Goal: Task Accomplishment & Management: Manage account settings

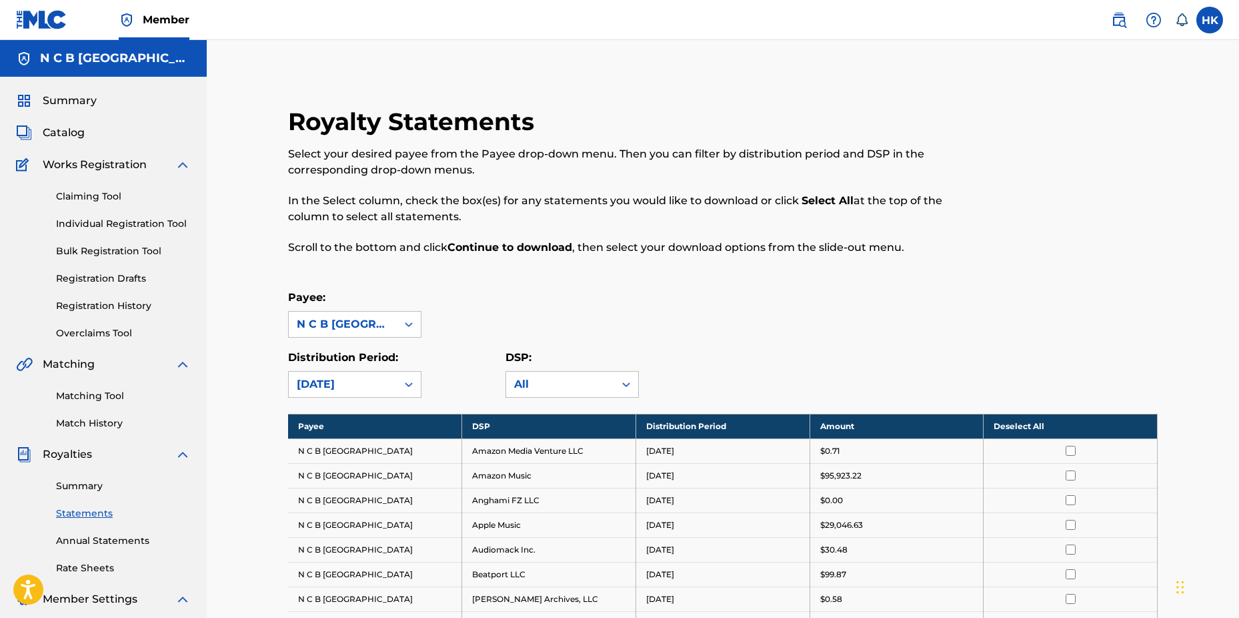
scroll to position [1040, 0]
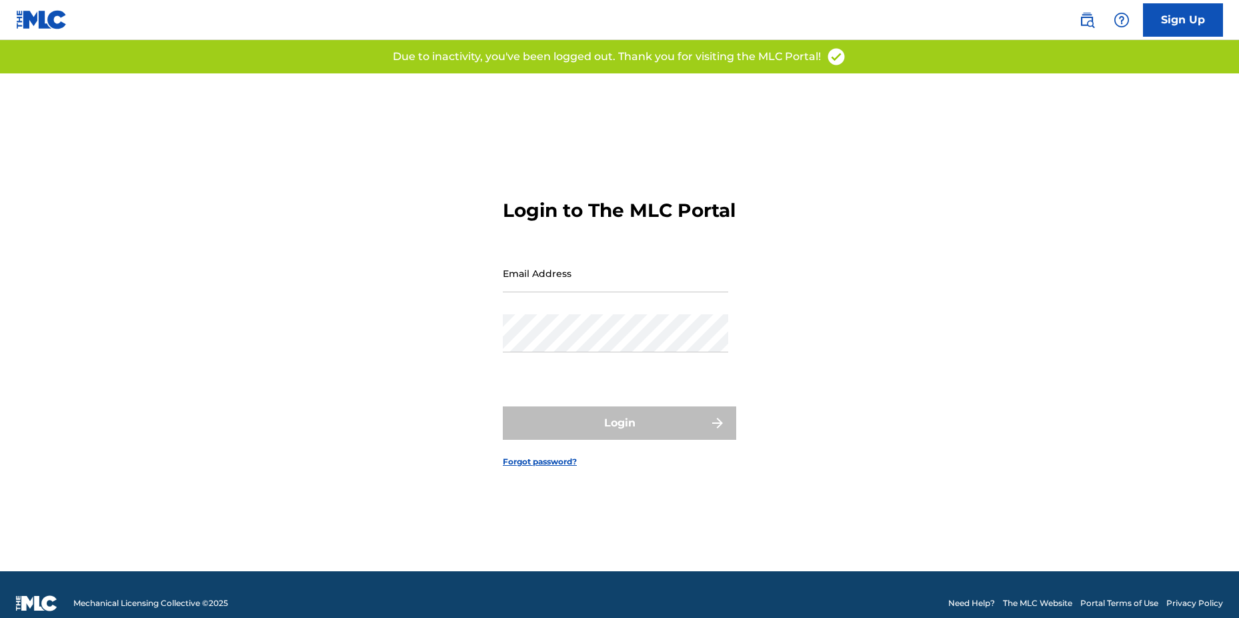
type input "[EMAIL_ADDRESS][DOMAIN_NAME]"
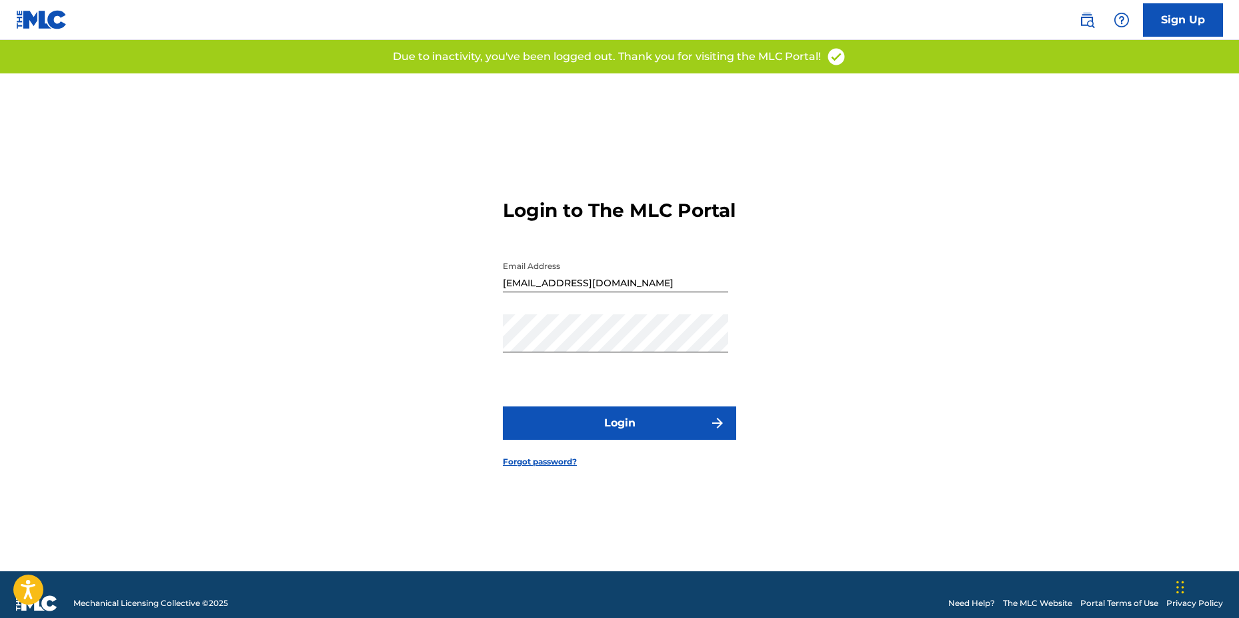
click at [604, 439] on button "Login" at bounding box center [619, 422] width 233 height 33
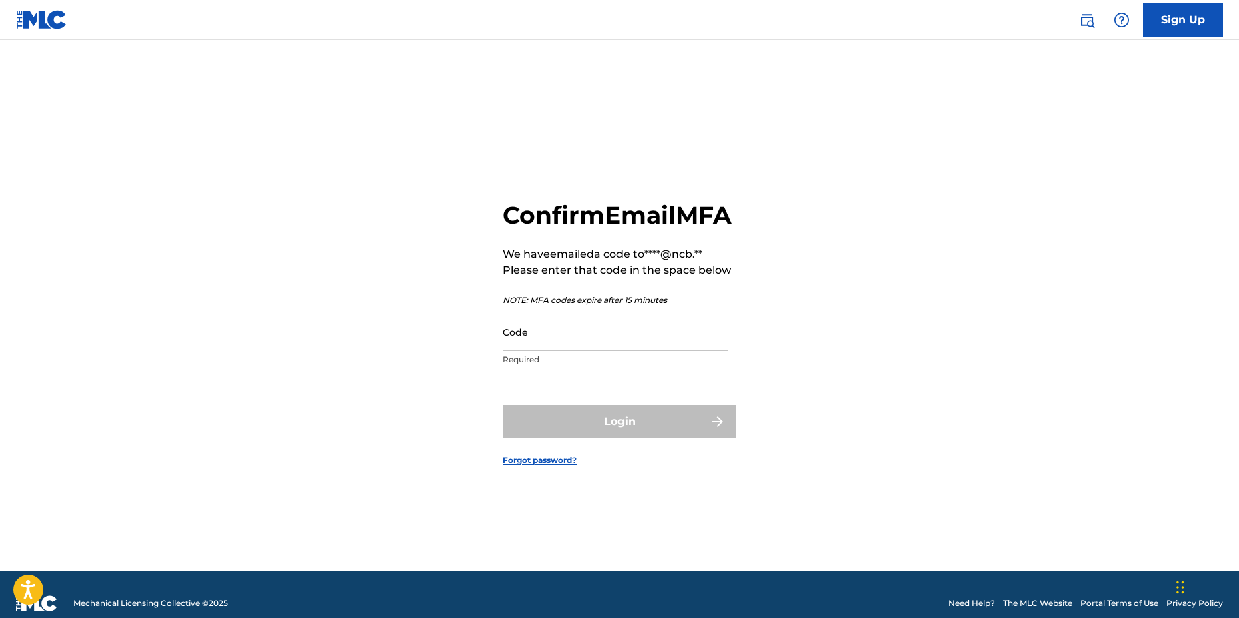
click at [424, 500] on div "Confirm Email MFA We have emailed a code to ****@ncb.** Please enter that code …" at bounding box center [620, 322] width 934 height 498
click at [552, 351] on input "Code" at bounding box center [615, 332] width 225 height 38
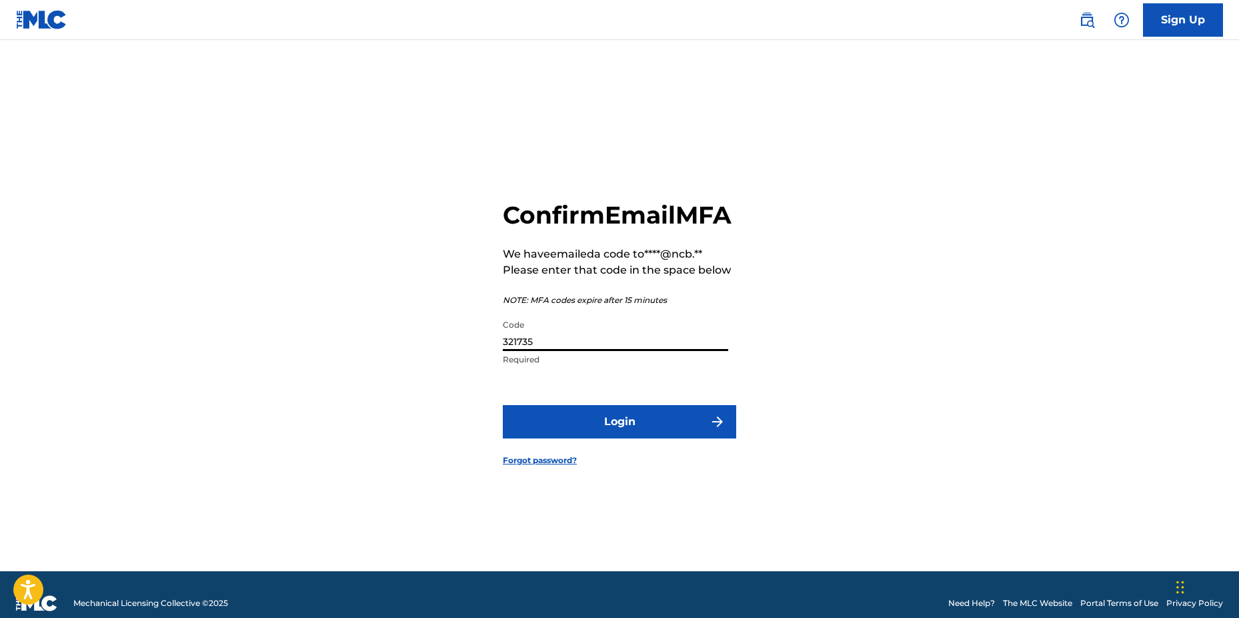
type input "321735"
click at [503, 405] on button "Login" at bounding box center [619, 421] width 233 height 33
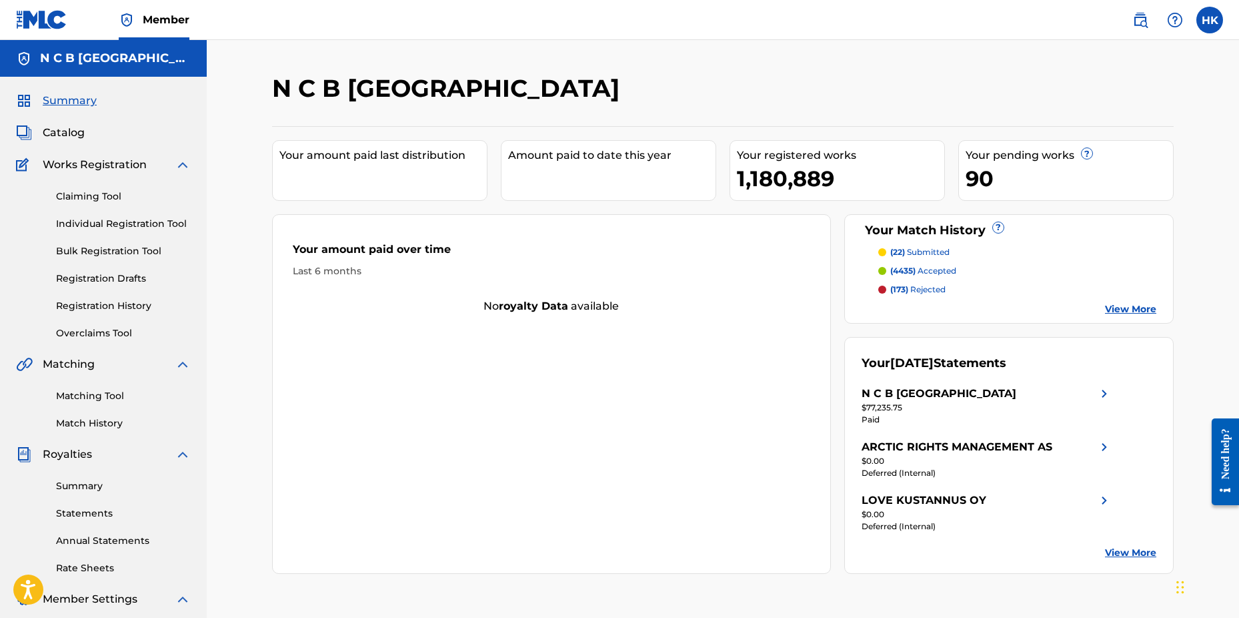
click at [41, 138] on link "Catalog" at bounding box center [50, 133] width 69 height 16
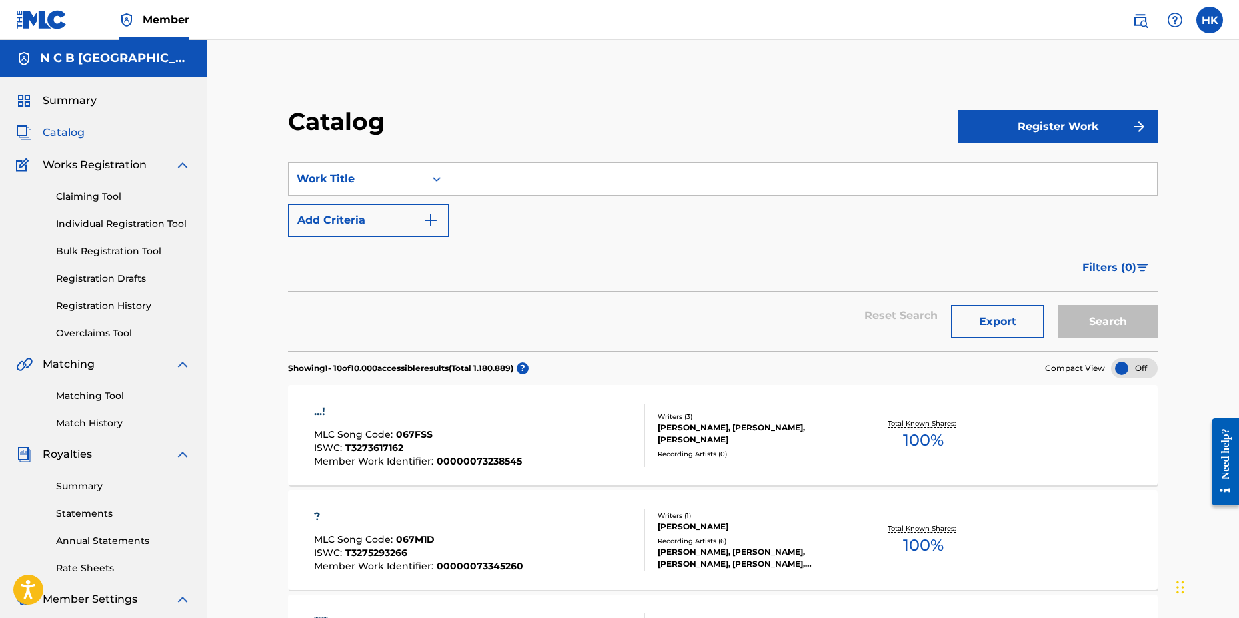
click at [472, 179] on input "Search Form" at bounding box center [803, 179] width 708 height 32
paste input "Oy Khodyt’ Son, Kolo Vikon"
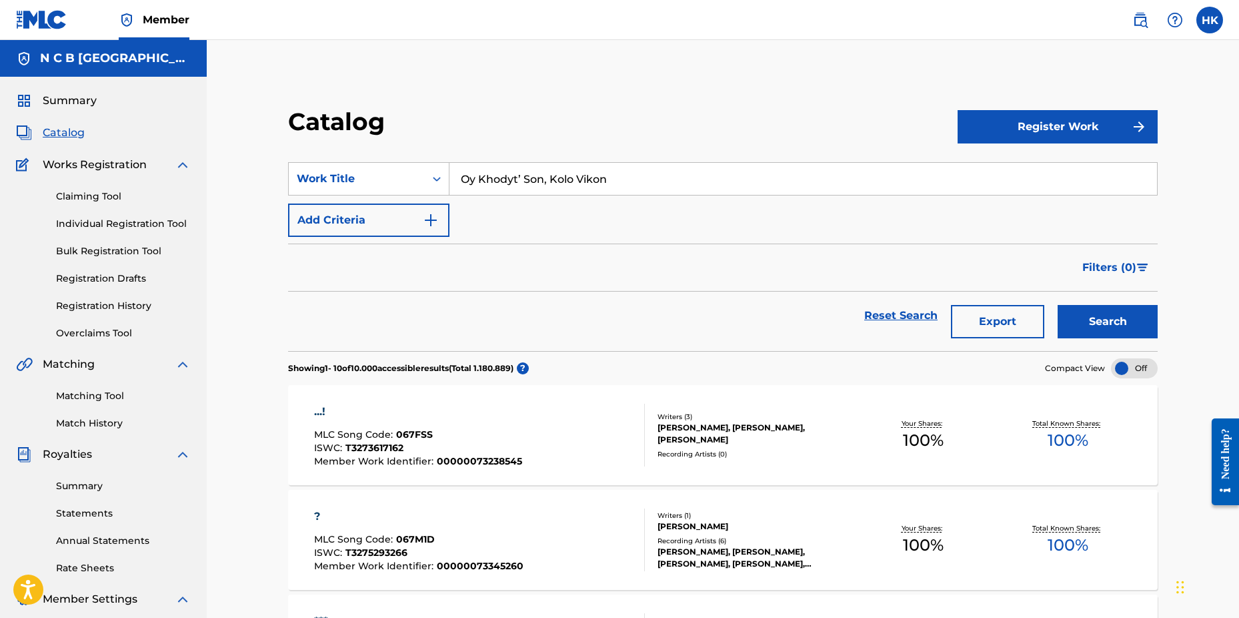
type input "Oy Khodyt’ Son, Kolo Vikon"
click at [1058, 305] on button "Search" at bounding box center [1108, 321] width 100 height 33
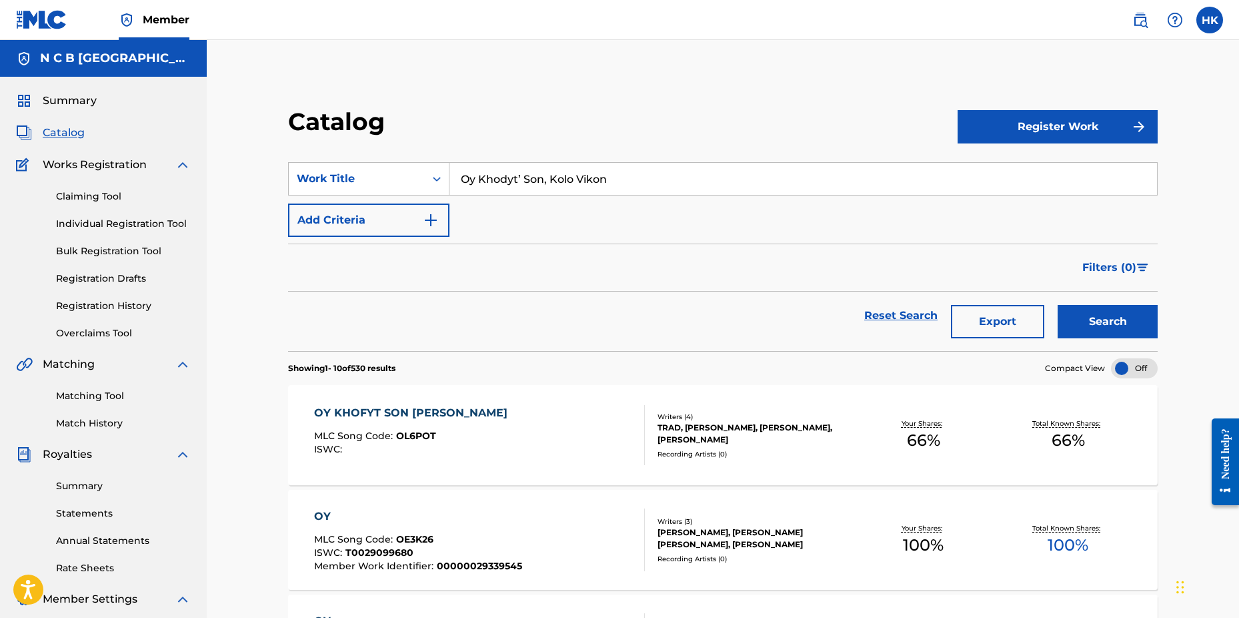
click at [429, 412] on div "OY KHOFYT SON [PERSON_NAME]" at bounding box center [414, 413] width 200 height 16
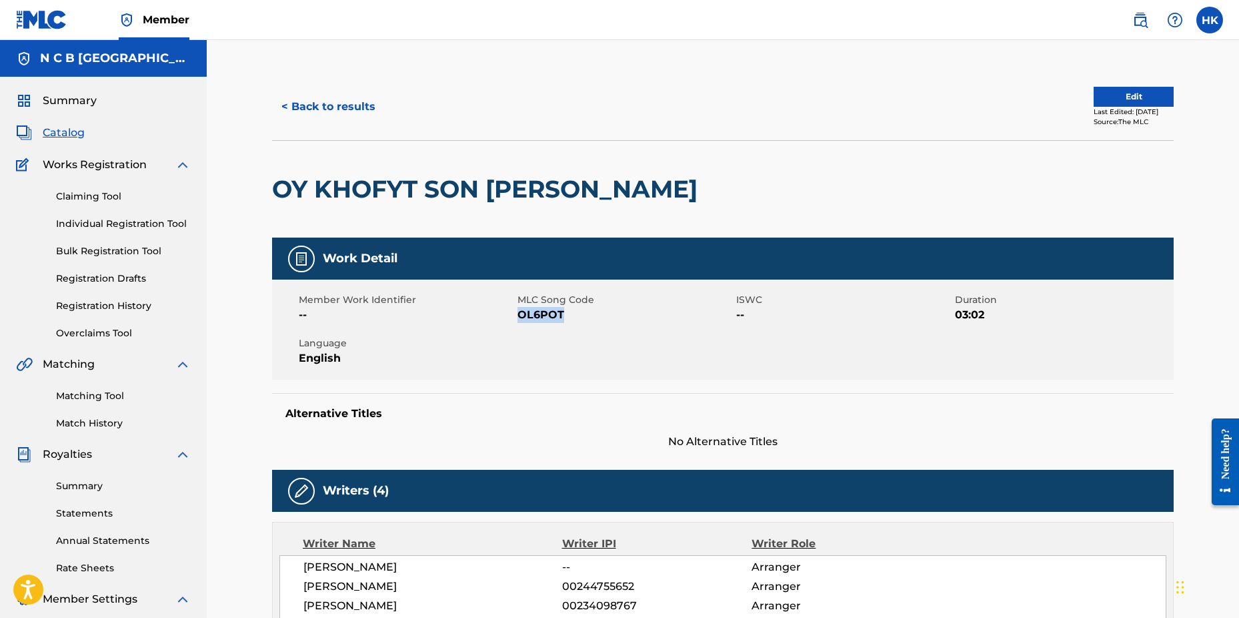
drag, startPoint x: 520, startPoint y: 315, endPoint x: 567, endPoint y: 312, distance: 46.8
click at [567, 312] on span "OL6POT" at bounding box center [625, 315] width 215 height 16
copy span "OL6POT"
click at [1106, 97] on button "Edit" at bounding box center [1134, 97] width 80 height 20
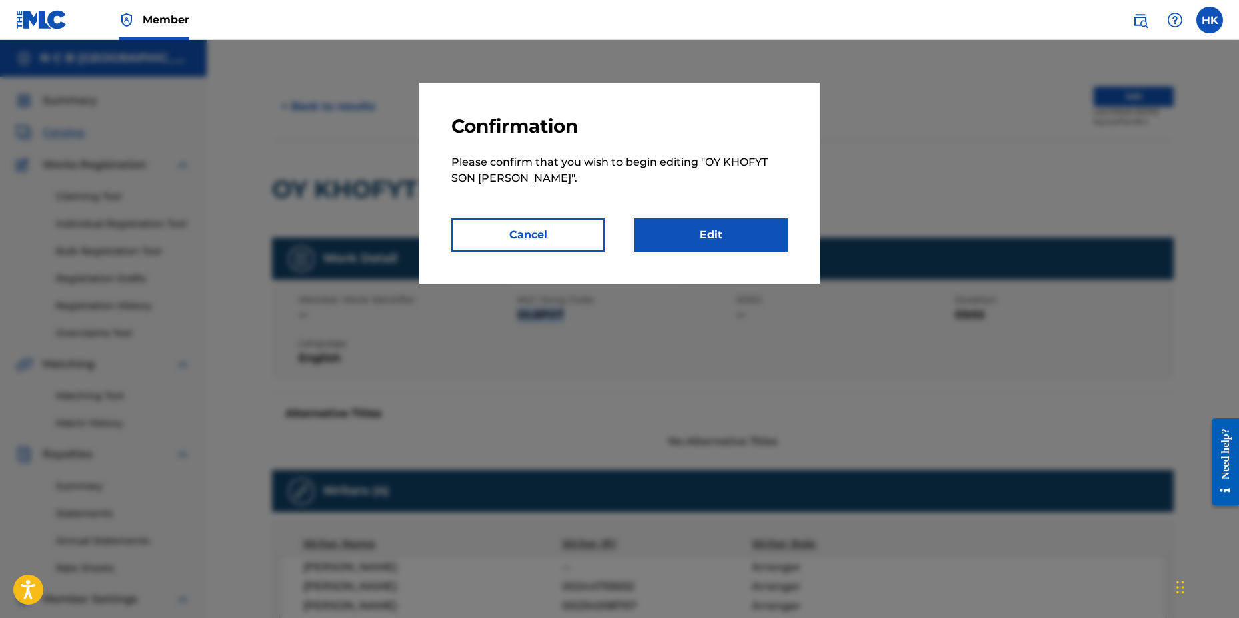
click at [718, 238] on link "Edit" at bounding box center [710, 234] width 153 height 33
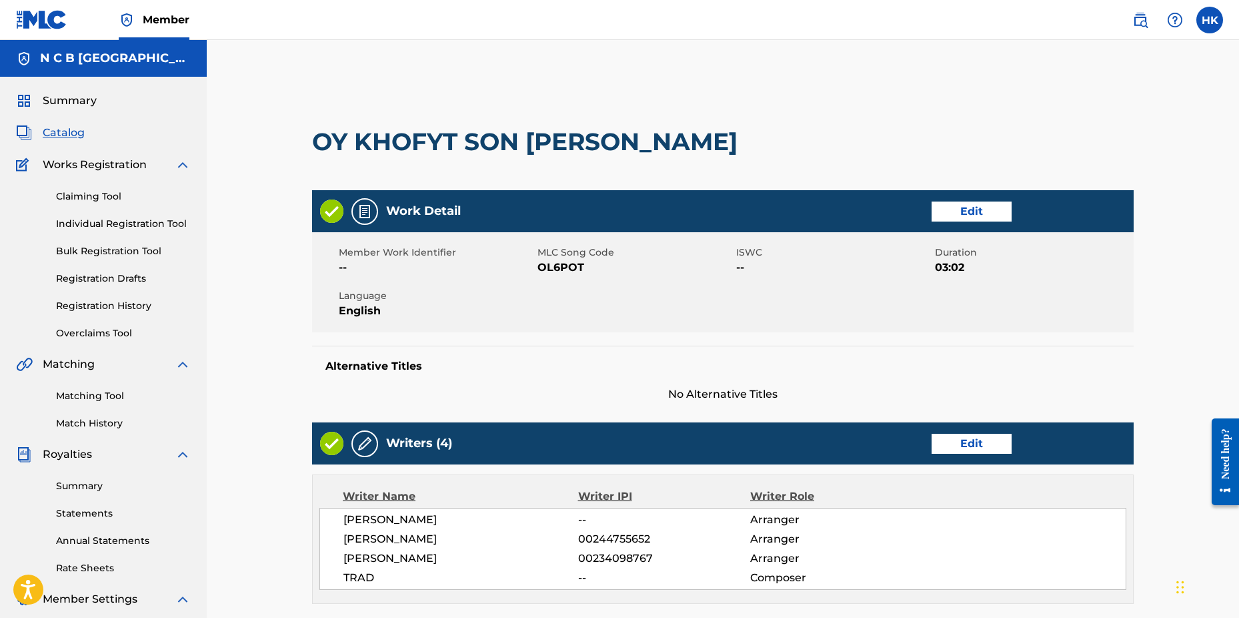
click at [1002, 209] on link "Edit" at bounding box center [972, 211] width 80 height 20
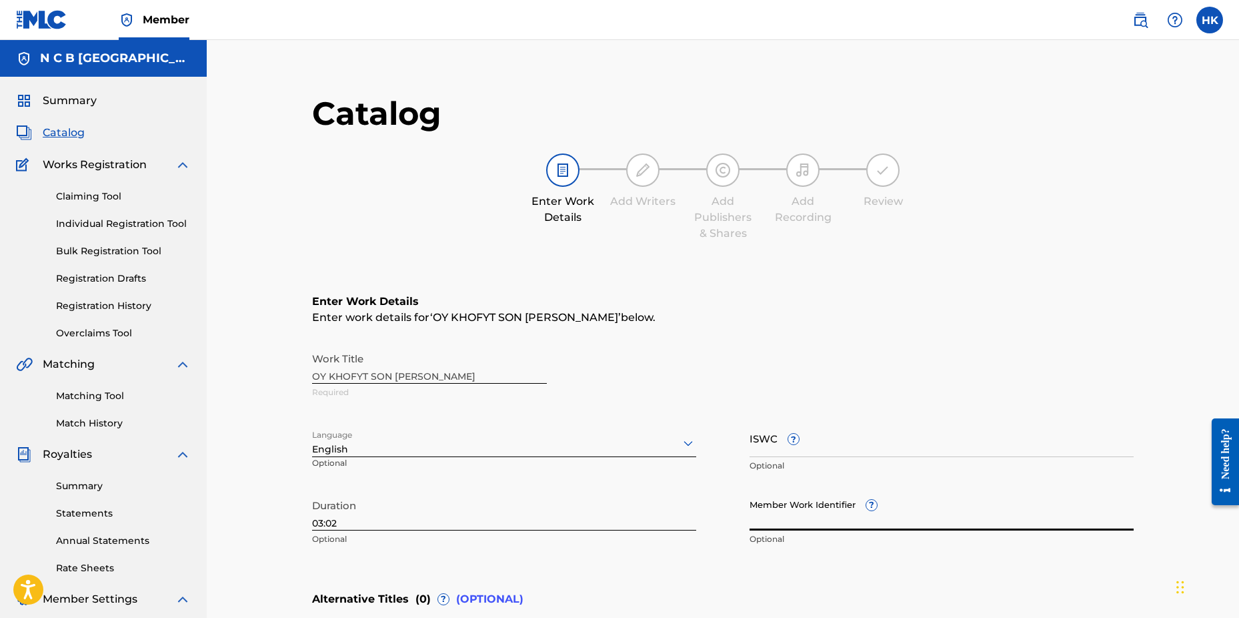
click at [802, 526] on input "Member Work Identifier ?" at bounding box center [942, 511] width 384 height 38
type input "75666811"
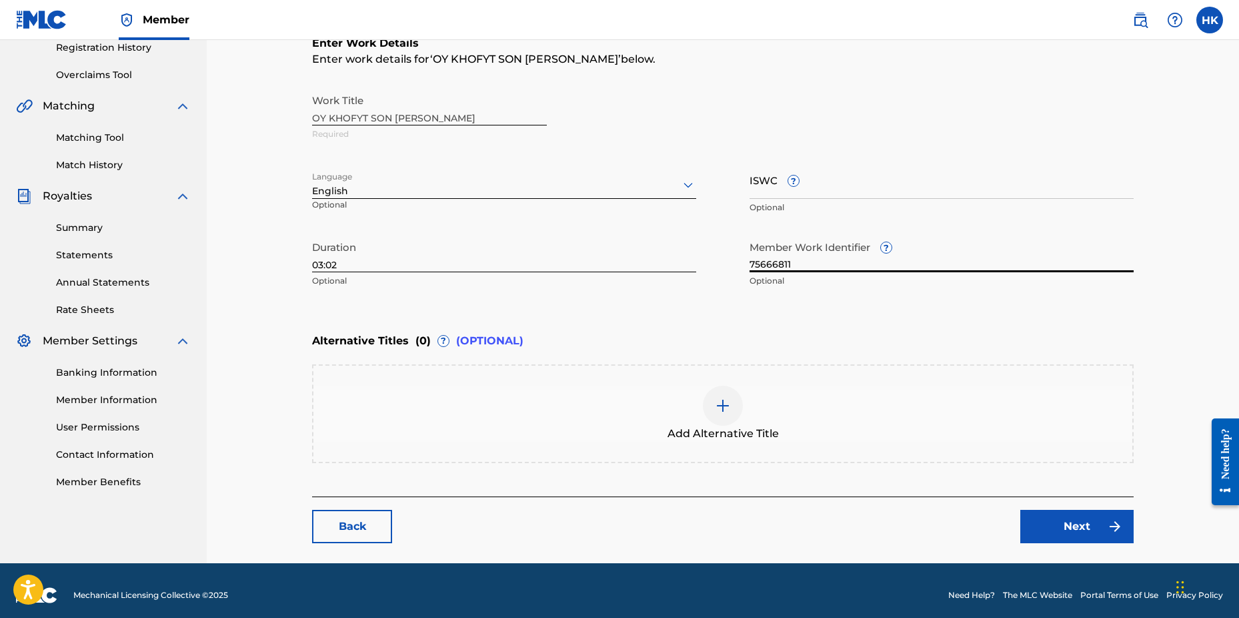
scroll to position [267, 0]
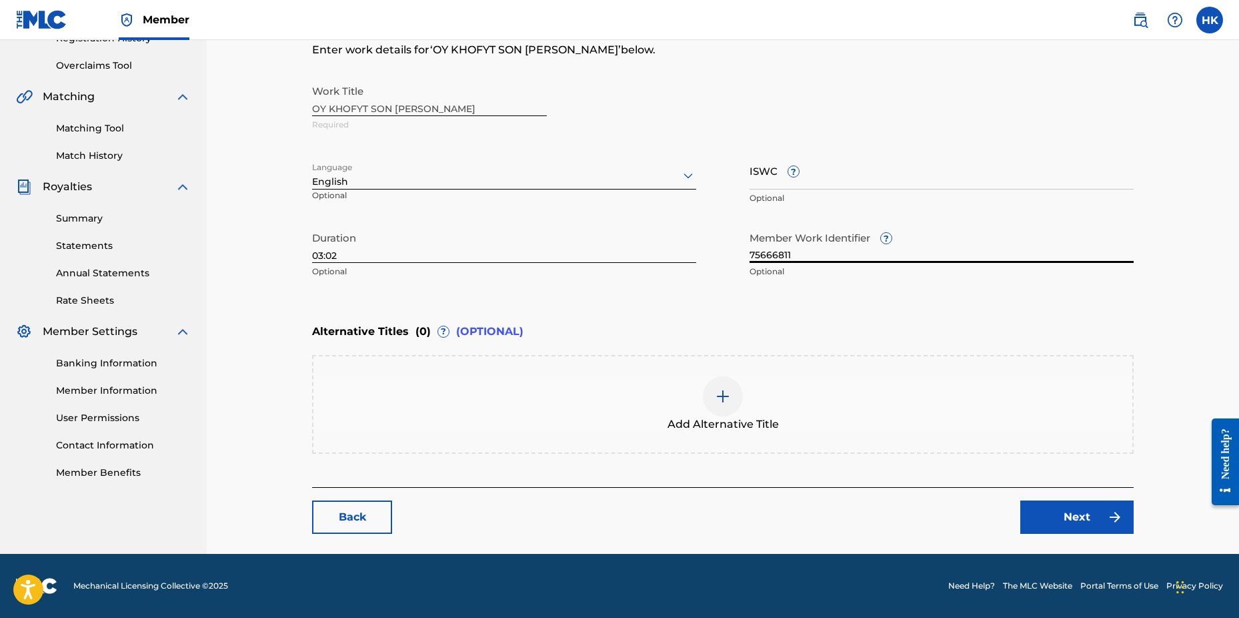
click at [1078, 512] on link "Next" at bounding box center [1076, 516] width 113 height 33
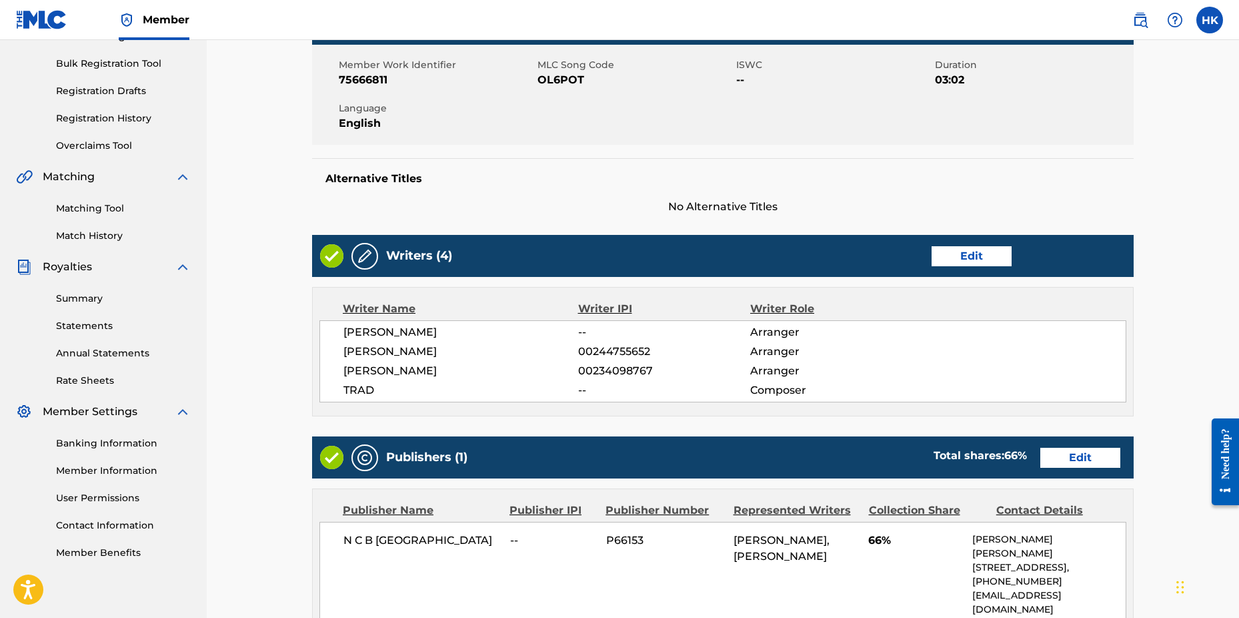
scroll to position [267, 0]
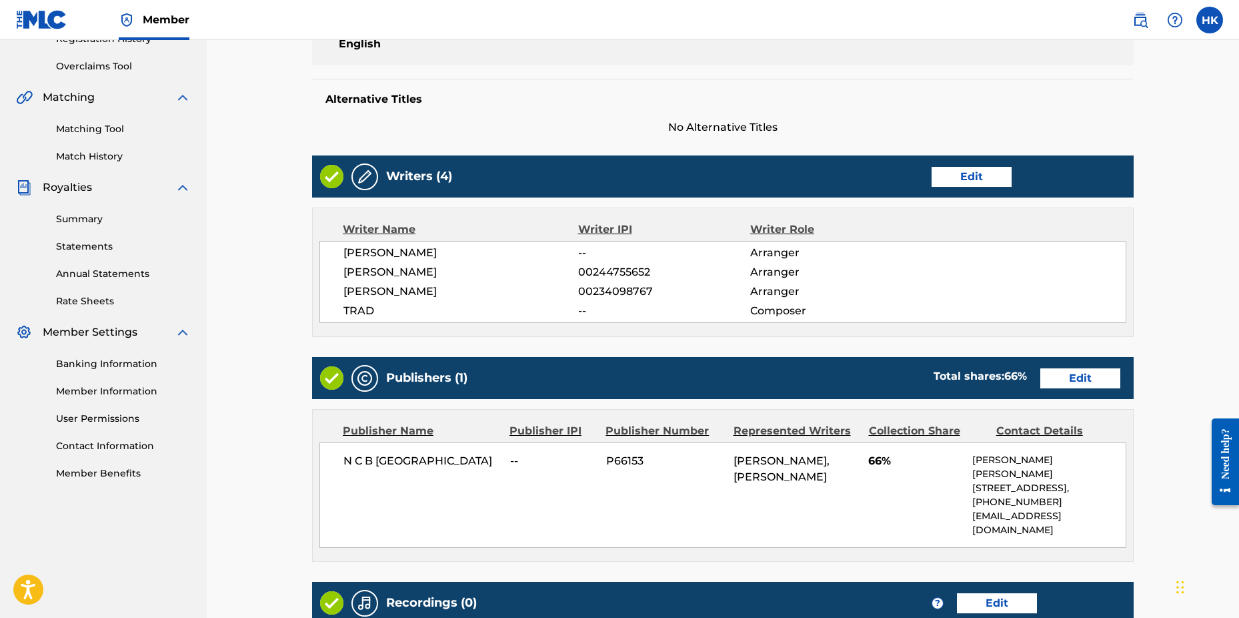
click at [1060, 375] on link "Edit" at bounding box center [1080, 378] width 80 height 20
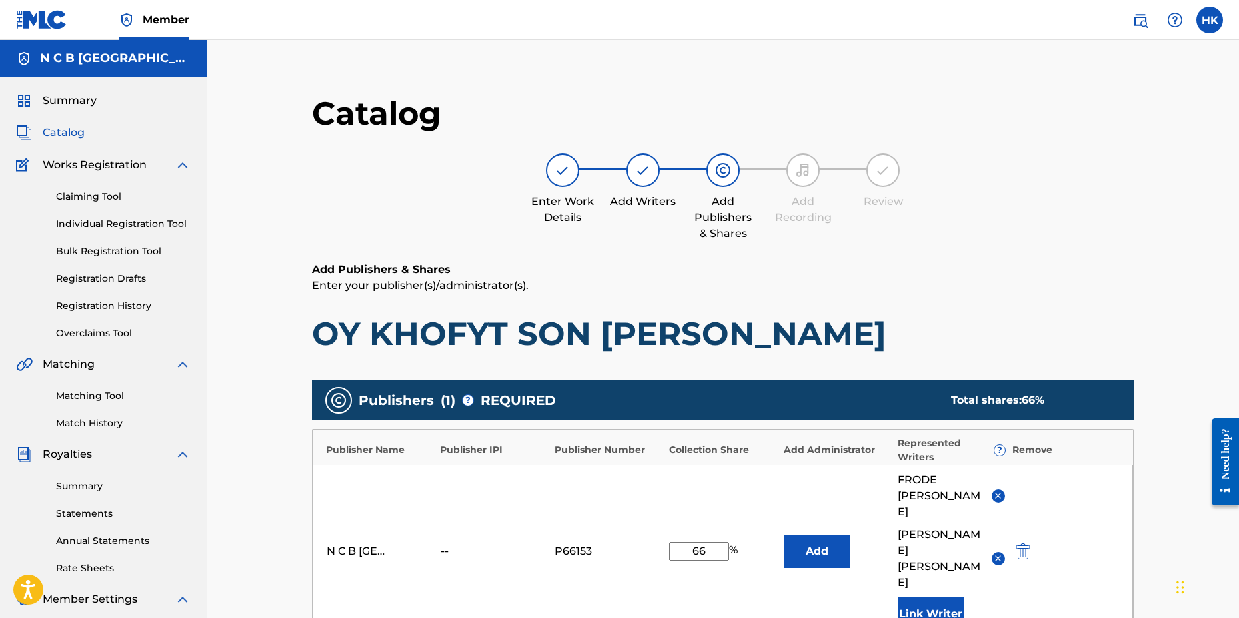
click at [719, 542] on input "66" at bounding box center [699, 551] width 60 height 19
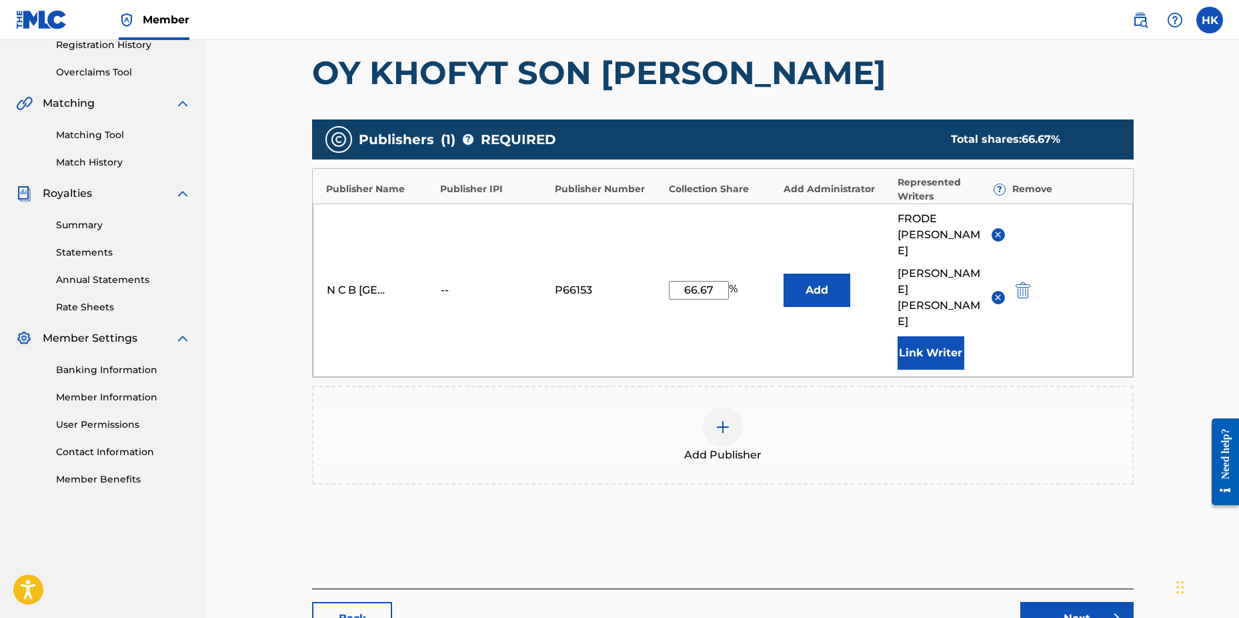
scroll to position [282, 0]
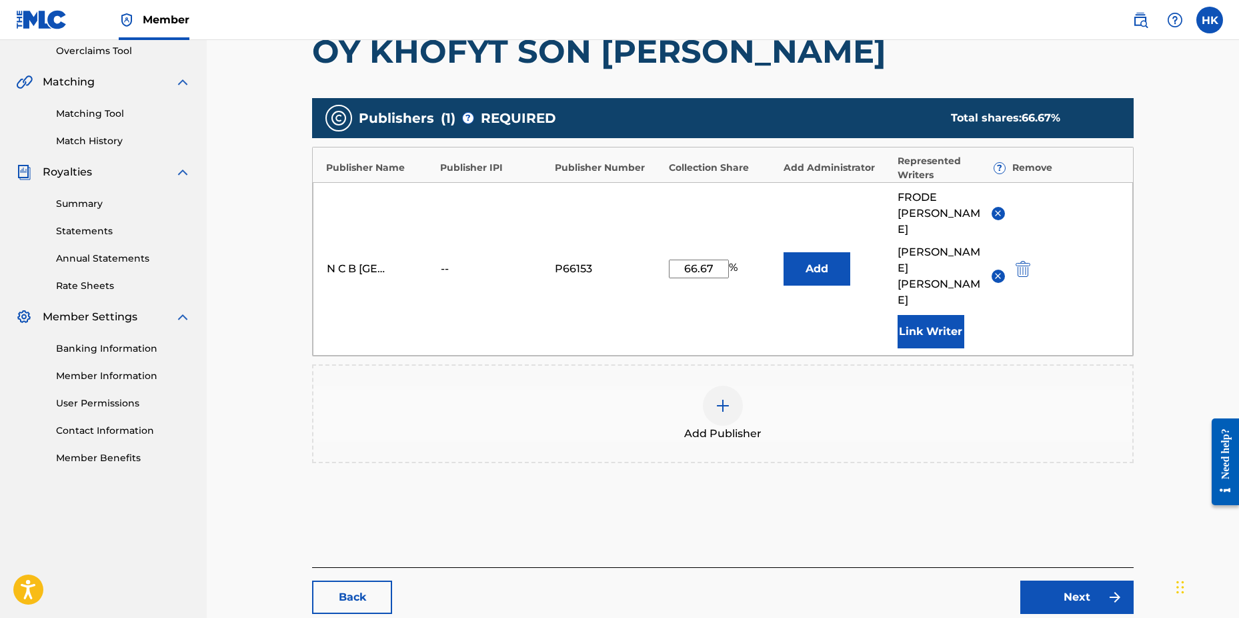
type input "66.67"
click at [1053, 580] on link "Next" at bounding box center [1076, 596] width 113 height 33
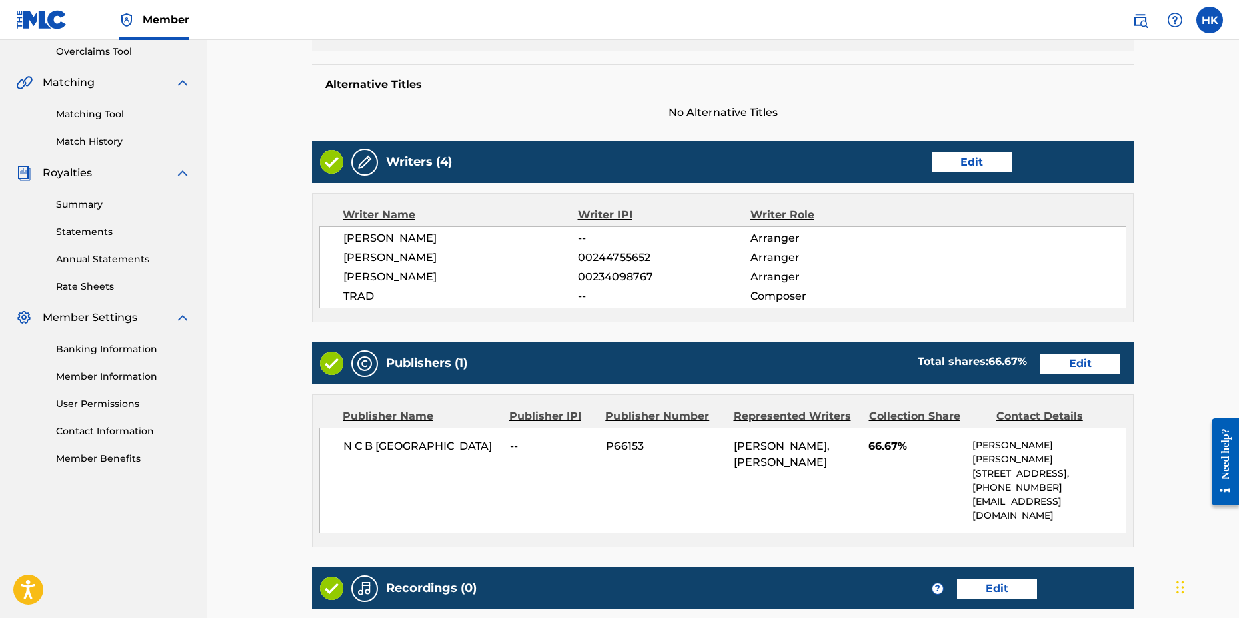
scroll to position [400, 0]
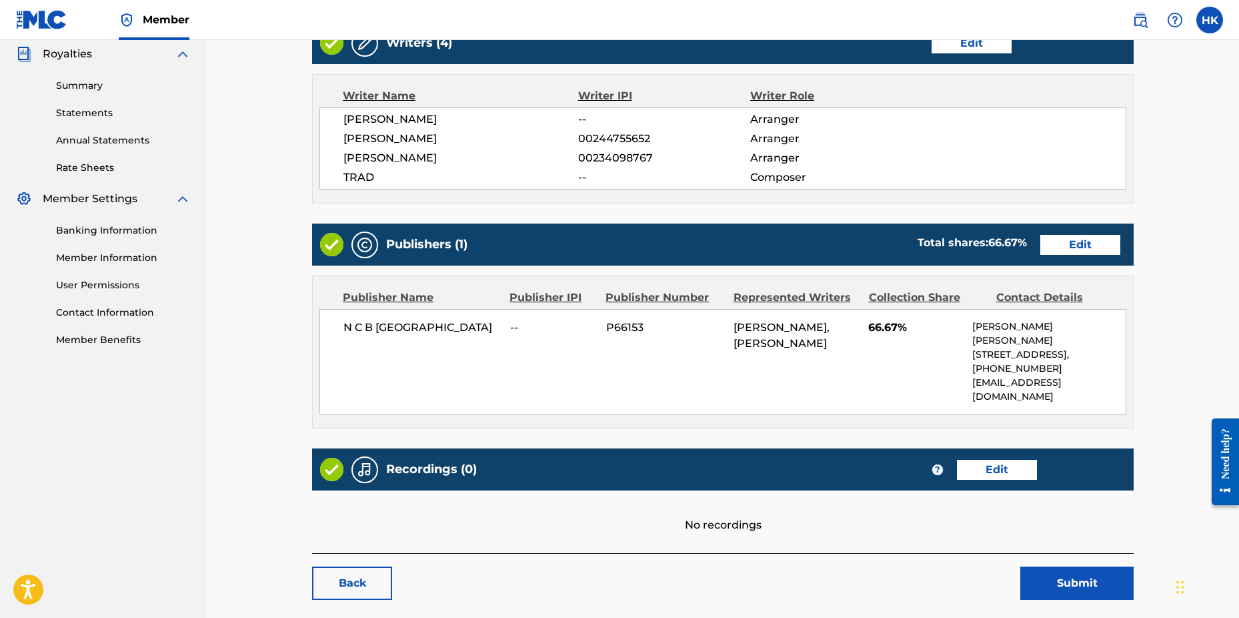
click at [991, 460] on link "Edit" at bounding box center [997, 470] width 80 height 20
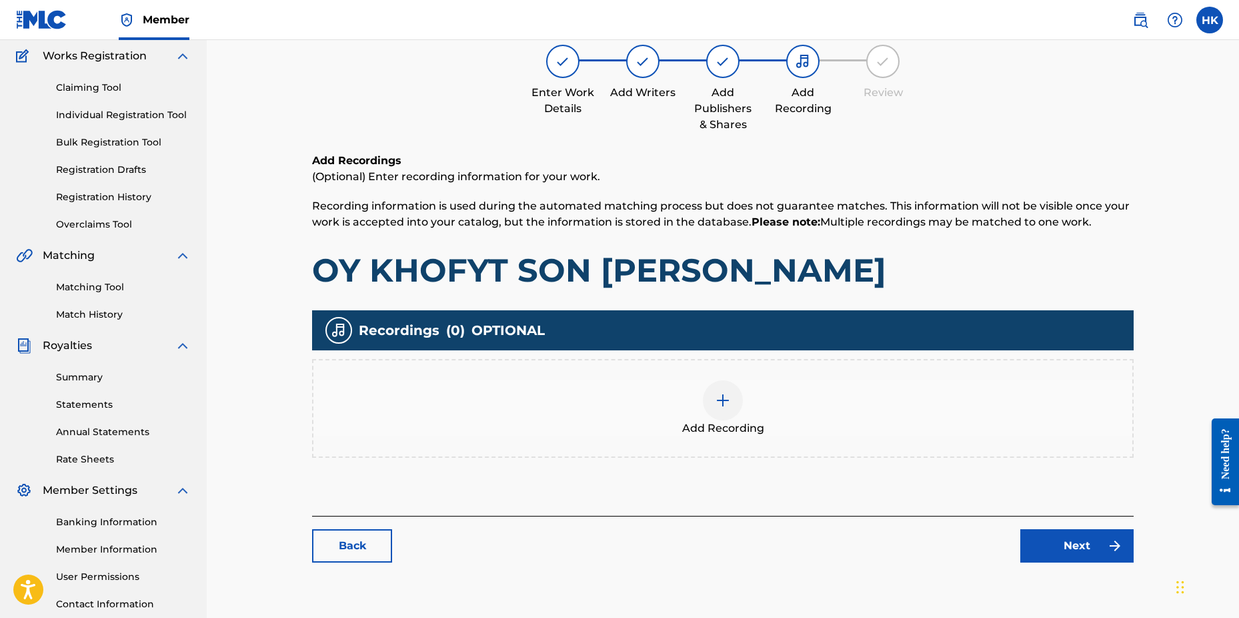
scroll to position [209, 0]
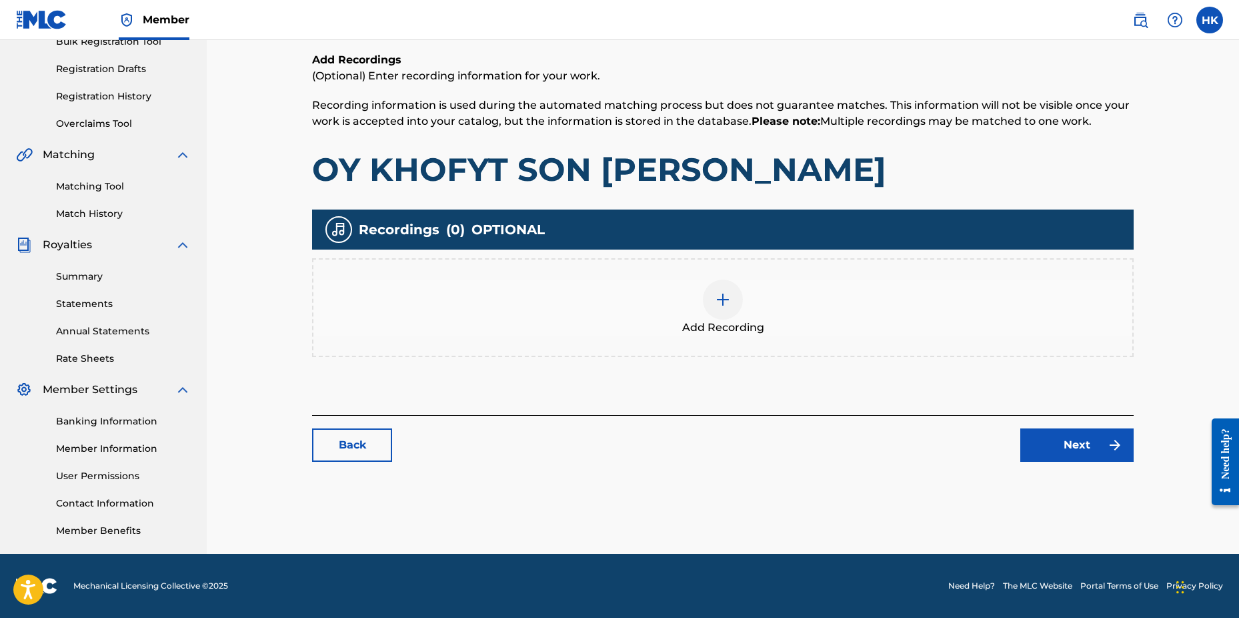
click at [1052, 447] on link "Next" at bounding box center [1076, 444] width 113 height 33
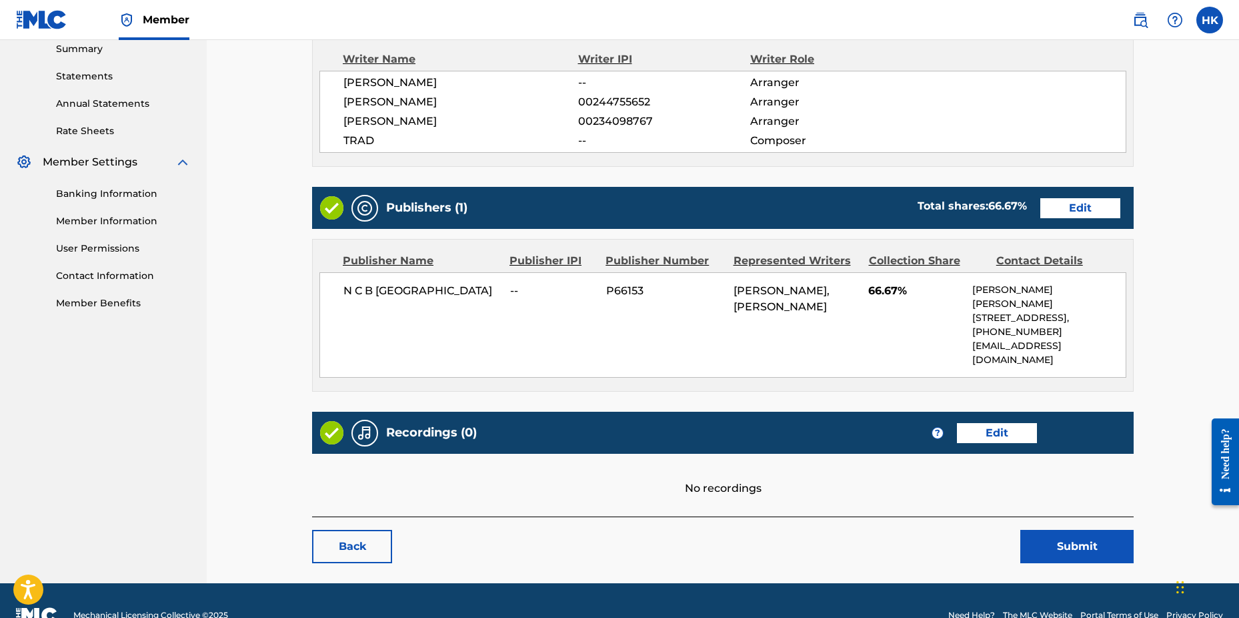
scroll to position [438, 0]
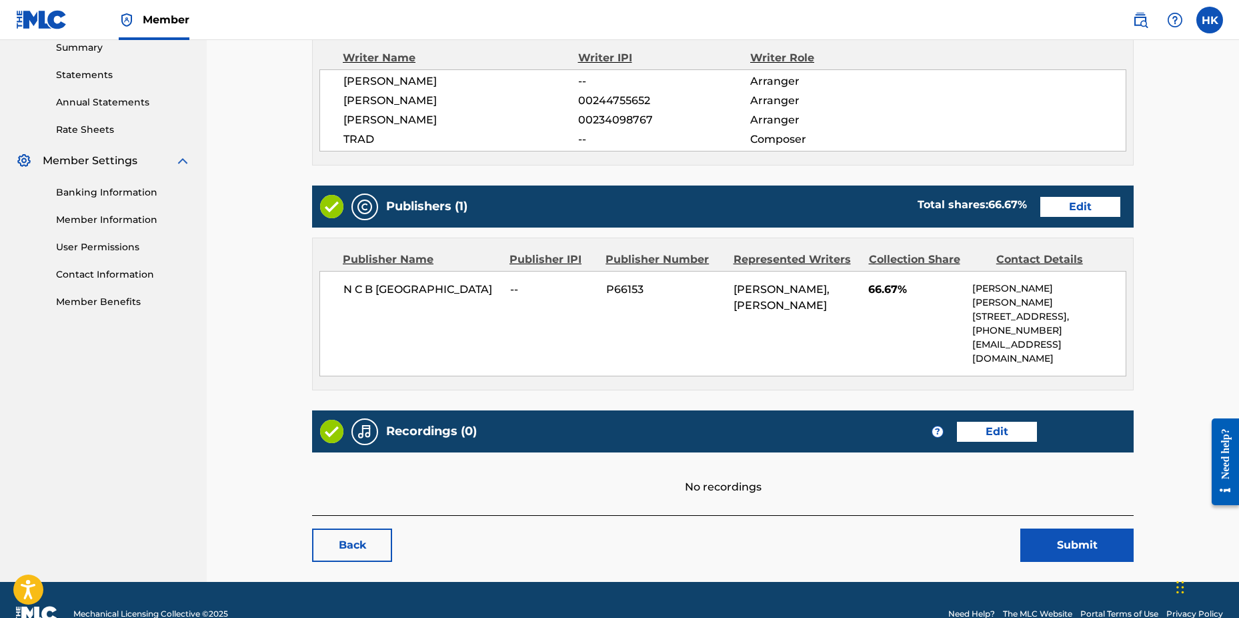
click at [1064, 528] on button "Submit" at bounding box center [1076, 544] width 113 height 33
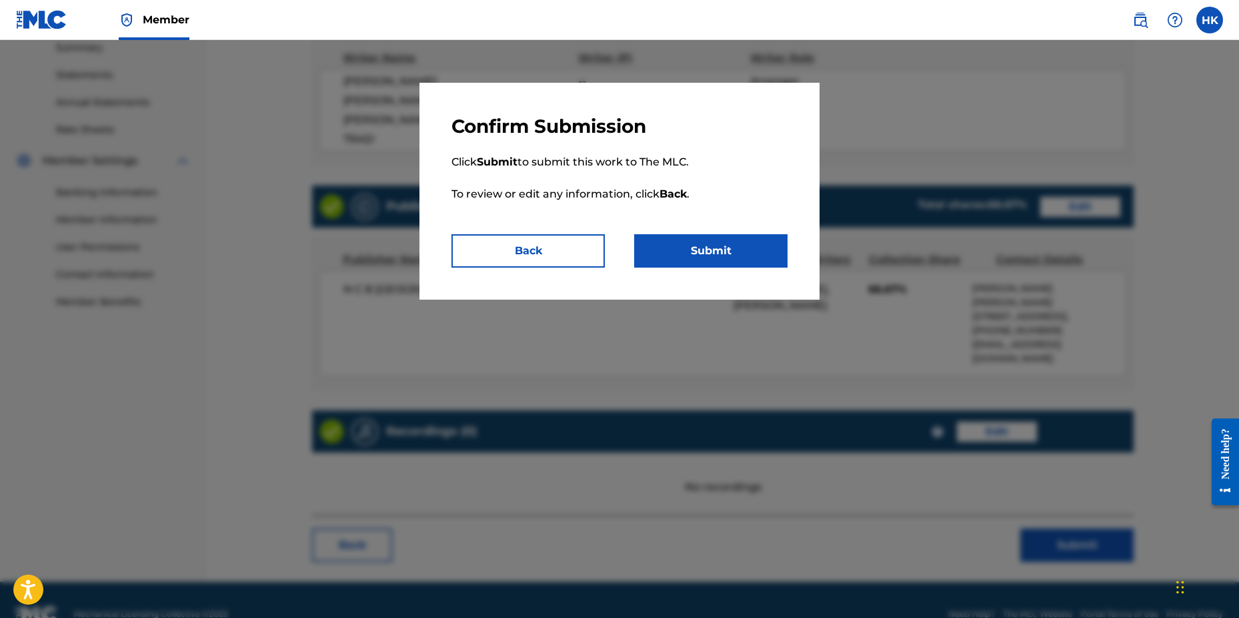
click at [684, 249] on button "Submit" at bounding box center [710, 250] width 153 height 33
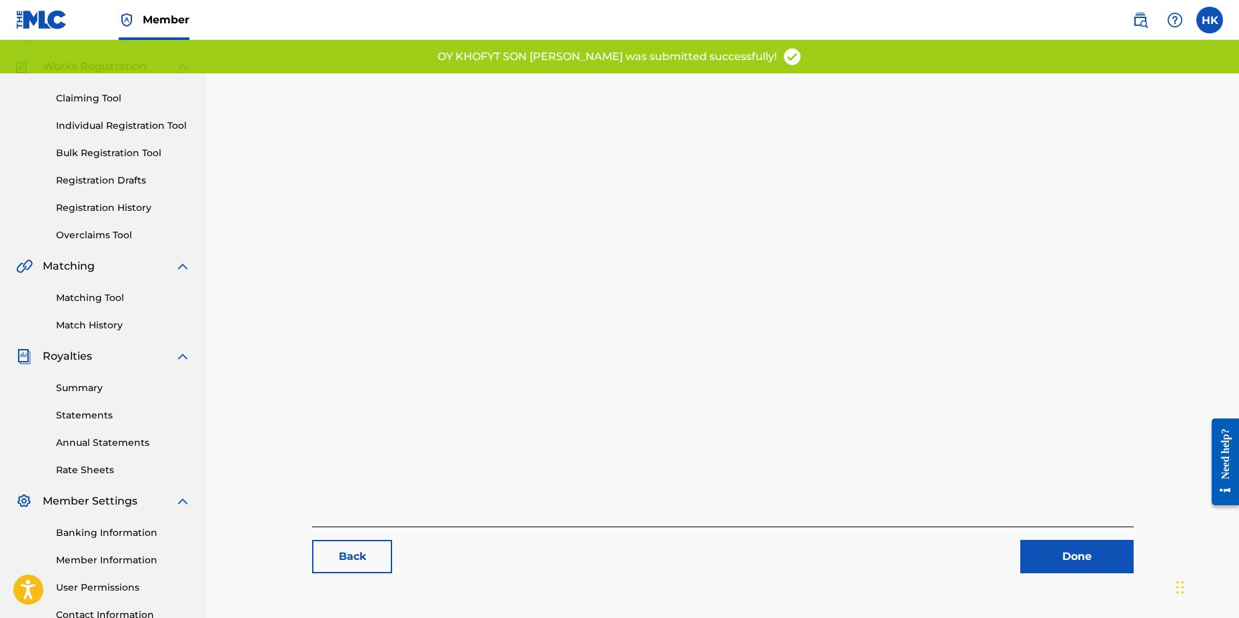
scroll to position [200, 0]
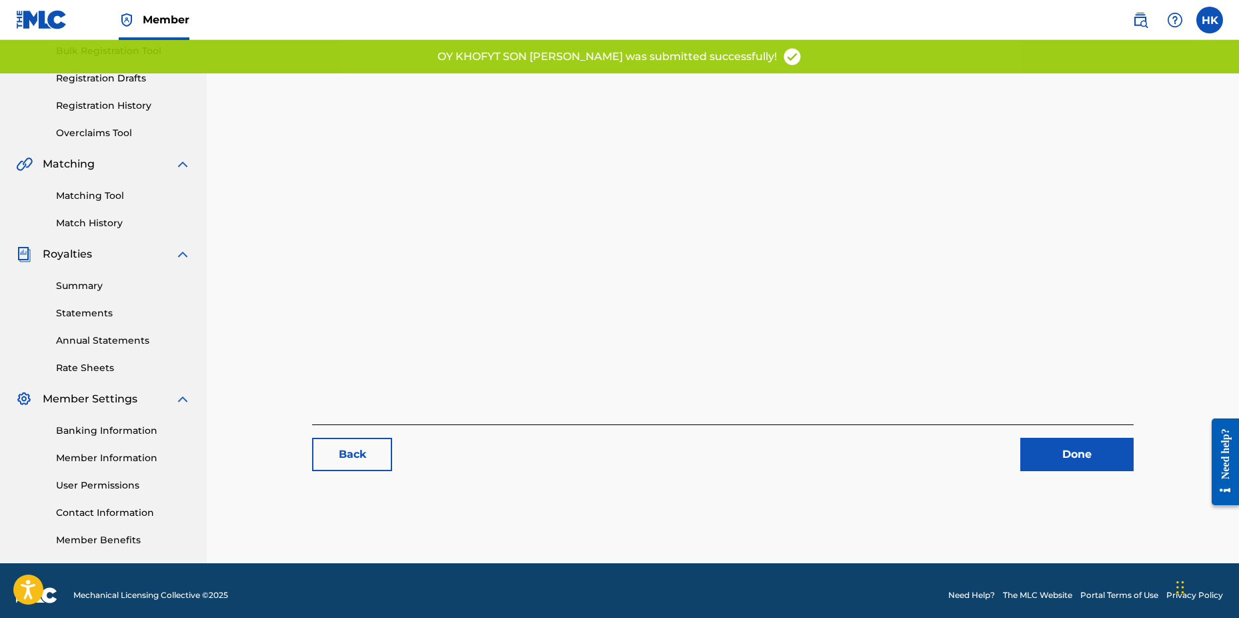
click at [1037, 452] on link "Done" at bounding box center [1076, 453] width 113 height 33
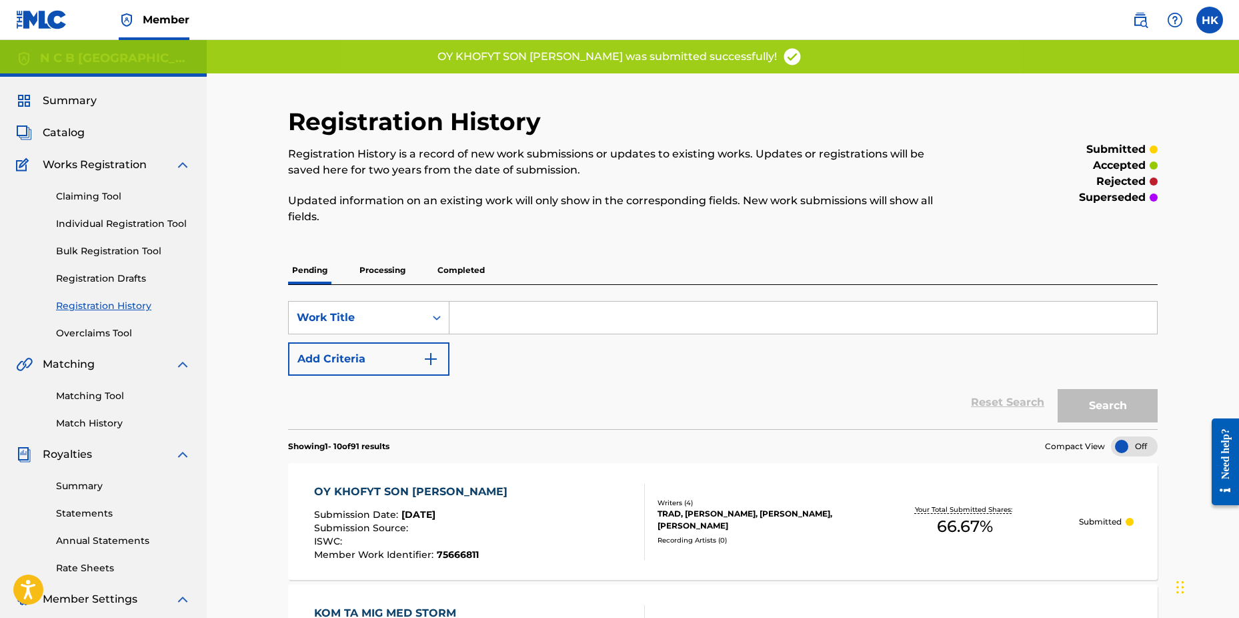
click at [716, 513] on div "TRAD, [PERSON_NAME], [PERSON_NAME], [PERSON_NAME]" at bounding box center [755, 520] width 194 height 24
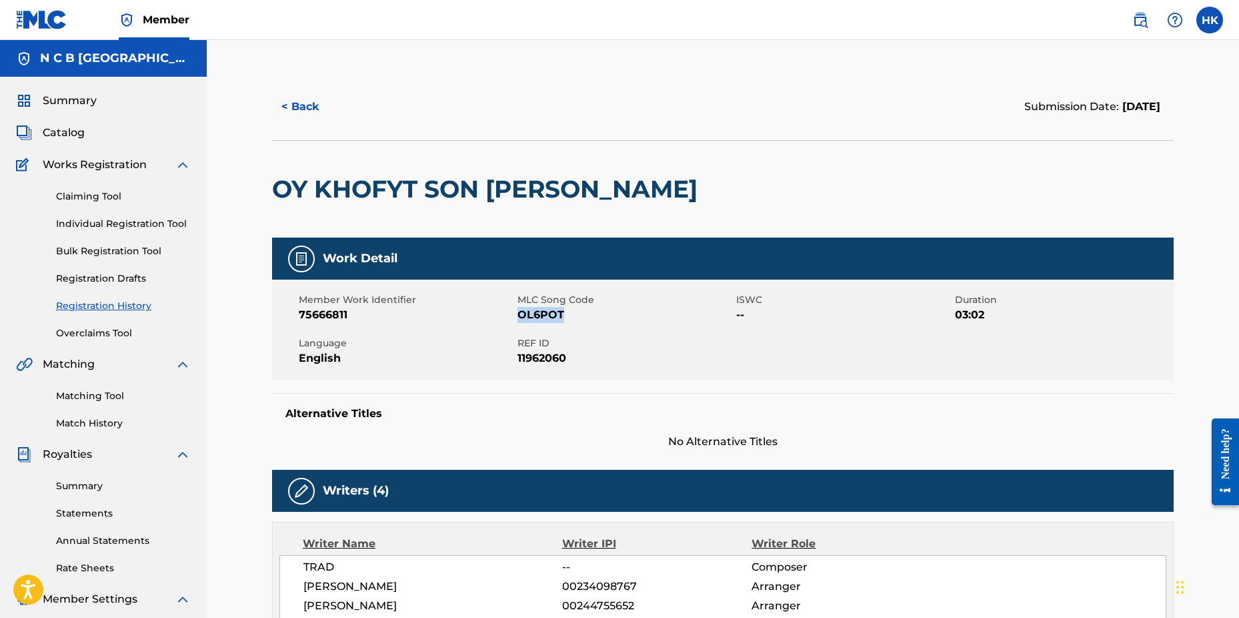
drag, startPoint x: 519, startPoint y: 312, endPoint x: 567, endPoint y: 312, distance: 48.0
click at [567, 312] on span "OL6POT" at bounding box center [625, 315] width 215 height 16
copy span "OL6POT"
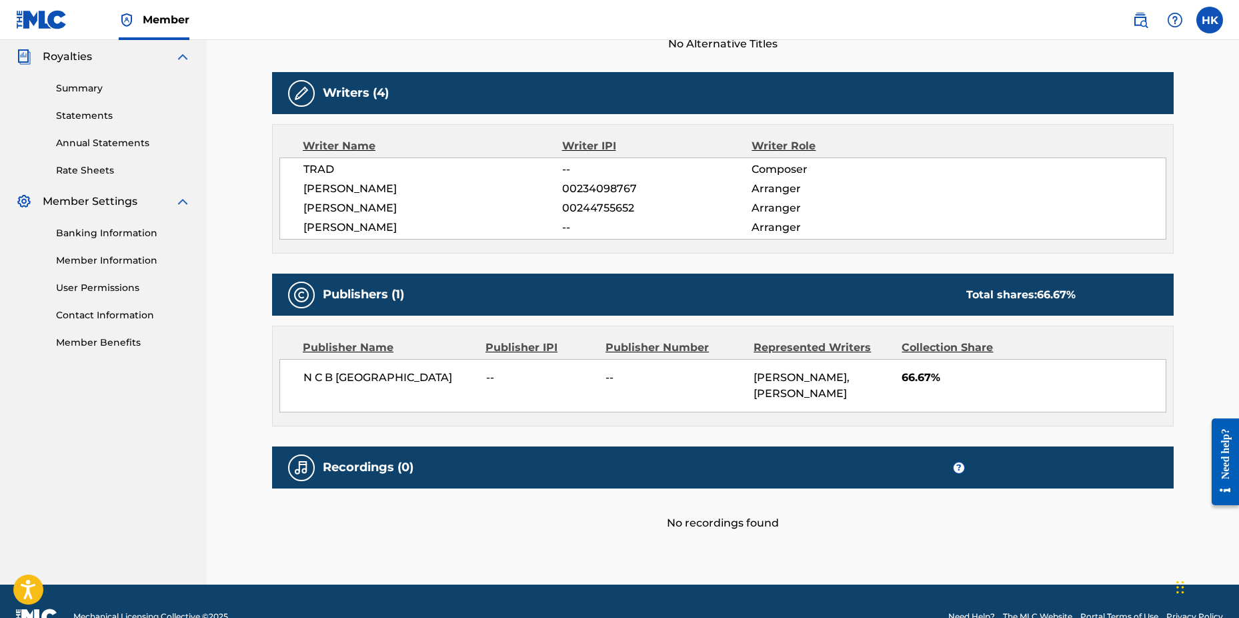
scroll to position [428, 0]
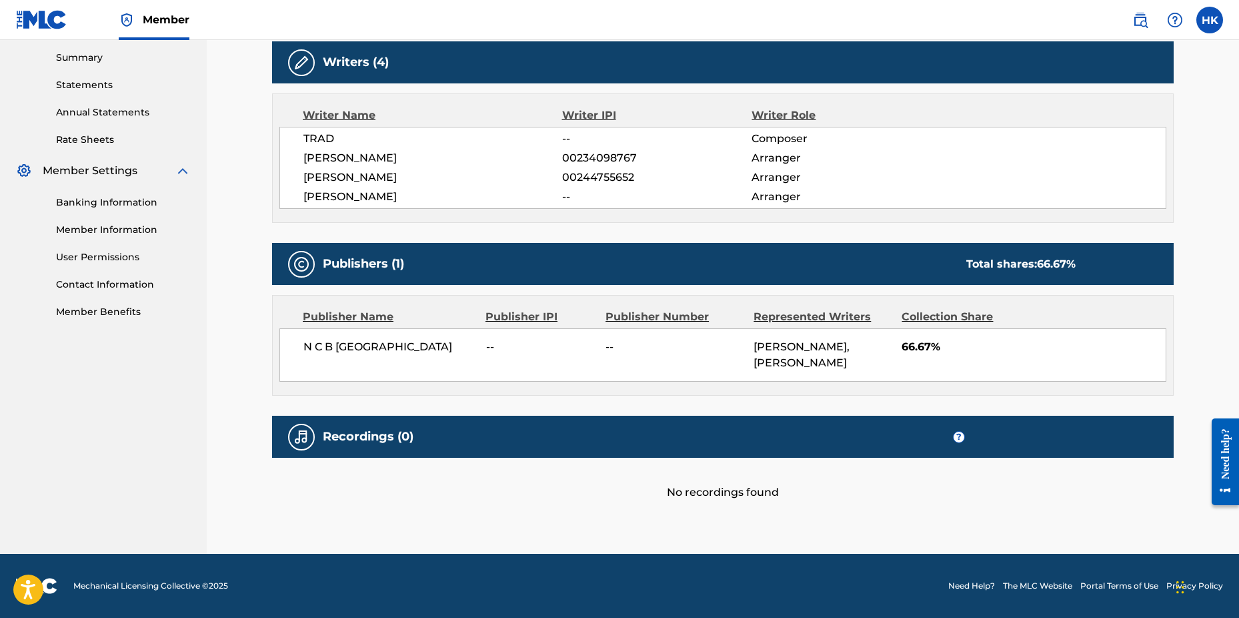
click at [227, 383] on div "< Back Submission Date: [DATE] OY KHOFYT SON [PERSON_NAME] Work Detail Member W…" at bounding box center [723, 83] width 1032 height 942
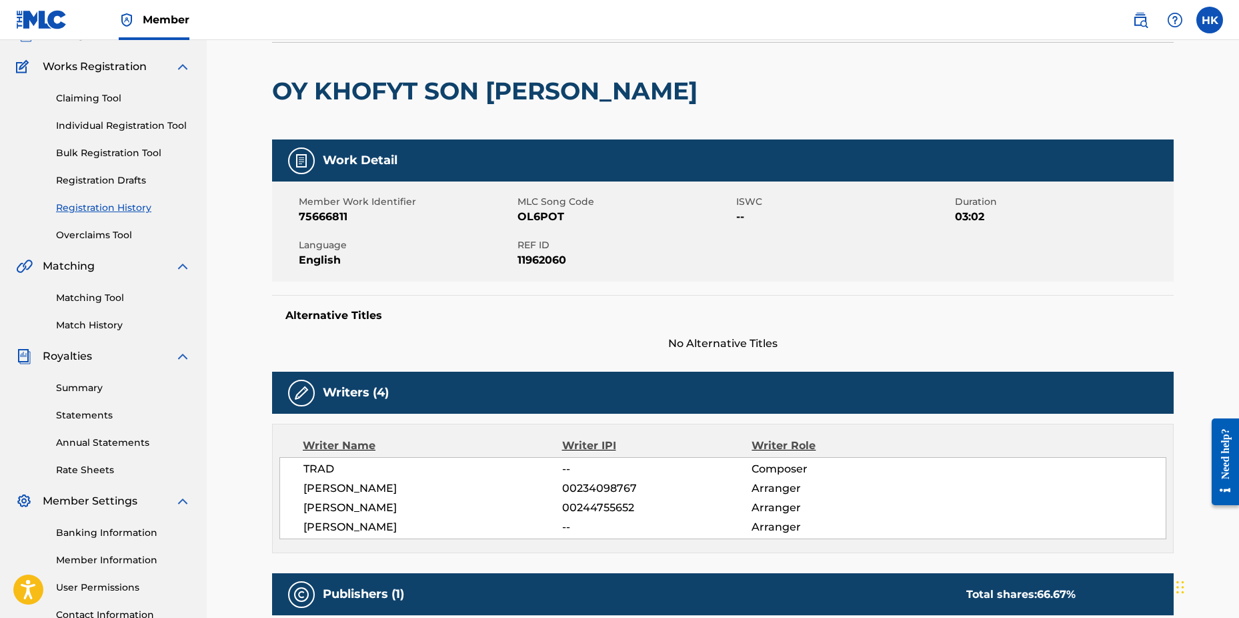
scroll to position [0, 0]
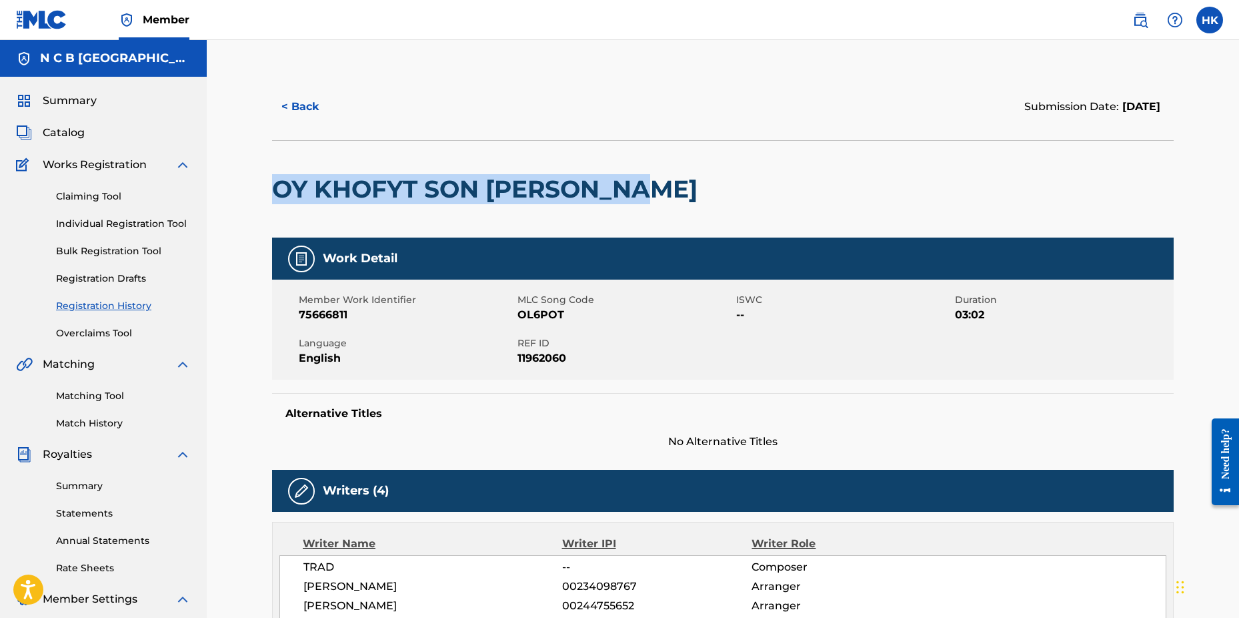
drag, startPoint x: 273, startPoint y: 187, endPoint x: 641, endPoint y: 191, distance: 367.5
click at [641, 191] on h2 "OY KHOFYT SON [PERSON_NAME]" at bounding box center [488, 189] width 432 height 30
copy h2 "OY KHOFYT SON [PERSON_NAME]"
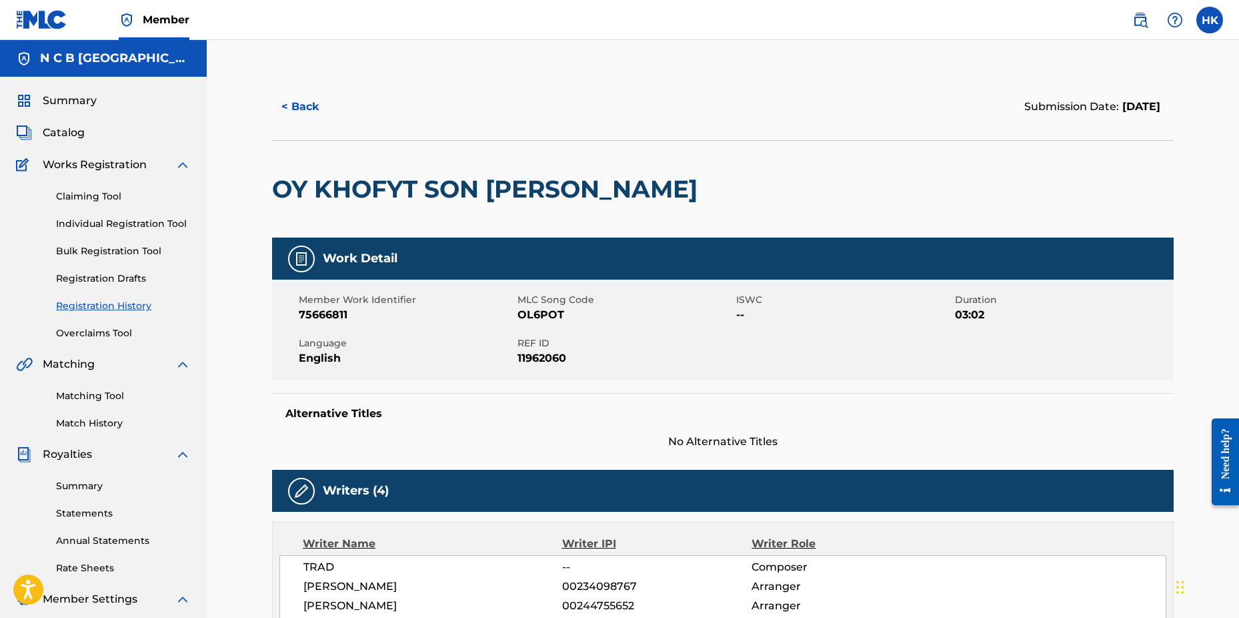
click at [197, 402] on div "Summary Catalog Works Registration Claiming Tool Individual Registration Tool B…" at bounding box center [103, 420] width 207 height 686
drag, startPoint x: 519, startPoint y: 315, endPoint x: 569, endPoint y: 315, distance: 50.0
click at [569, 315] on span "OL6POT" at bounding box center [625, 315] width 215 height 16
copy span "OL6POT"
click at [77, 131] on span "Catalog" at bounding box center [64, 133] width 42 height 16
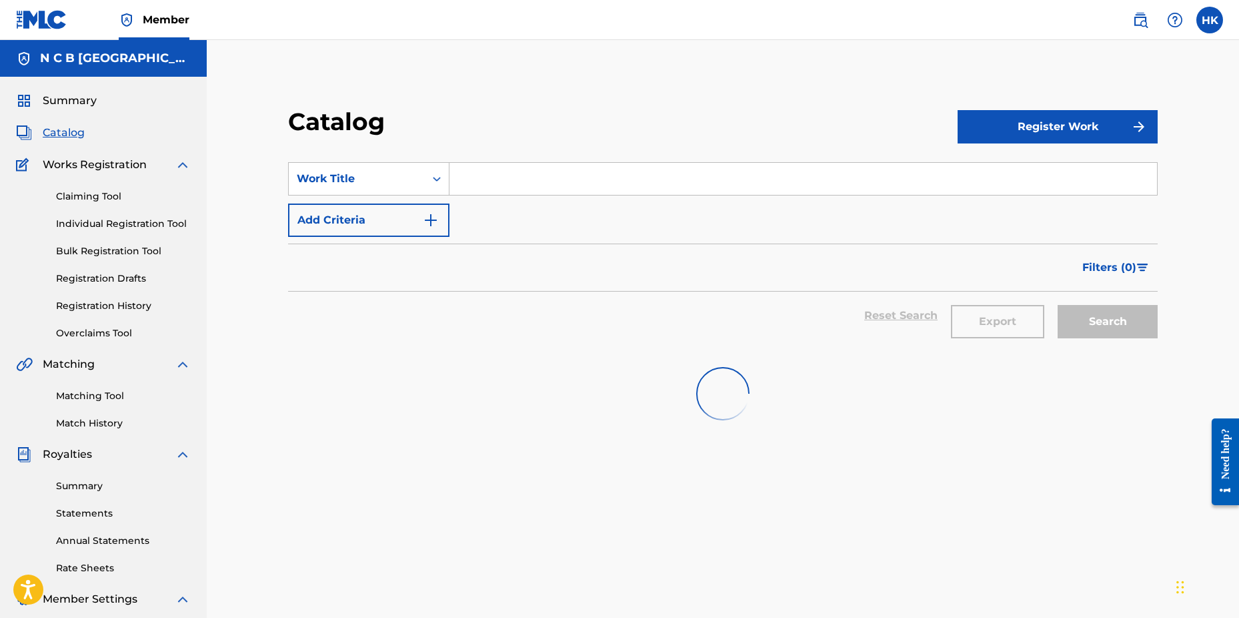
click at [468, 165] on input "Search Form" at bounding box center [803, 179] width 708 height 32
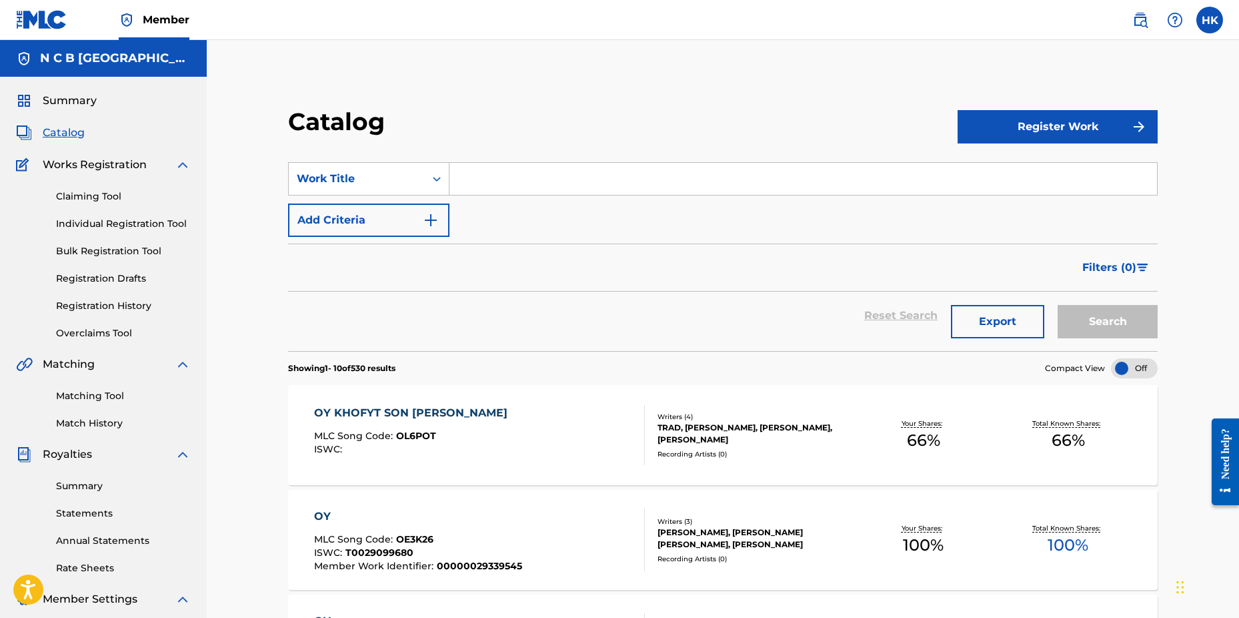
paste input "[PERSON_NAME] [PERSON_NAME]"
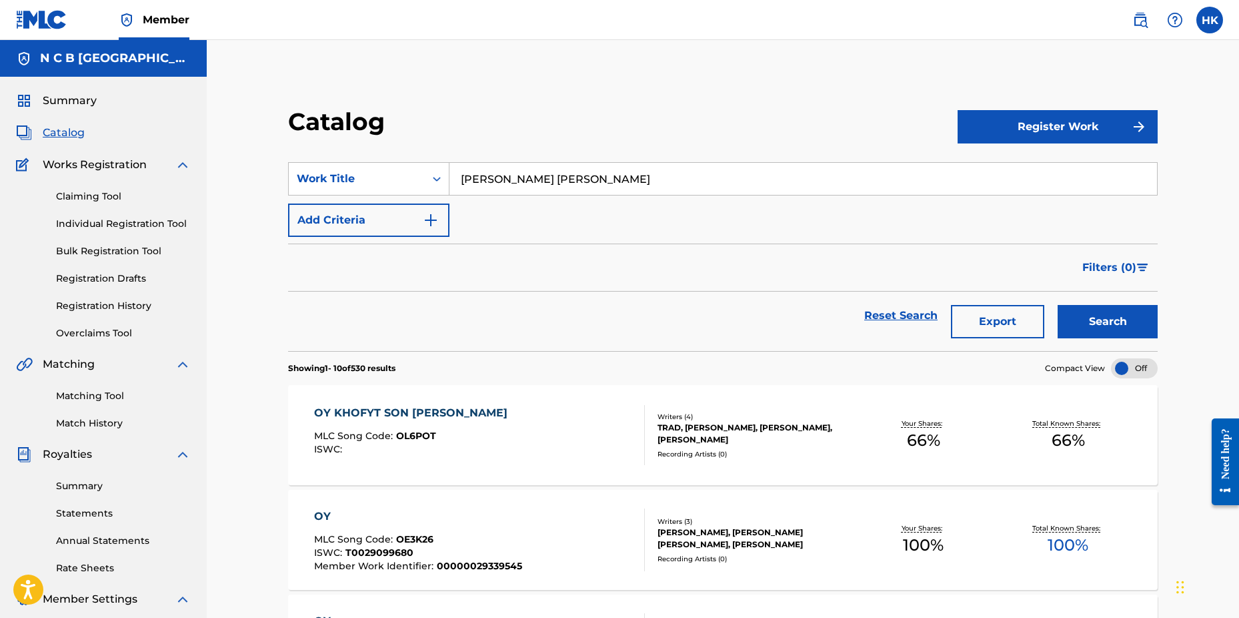
type input "[PERSON_NAME] [PERSON_NAME]"
click at [1058, 305] on button "Search" at bounding box center [1108, 321] width 100 height 33
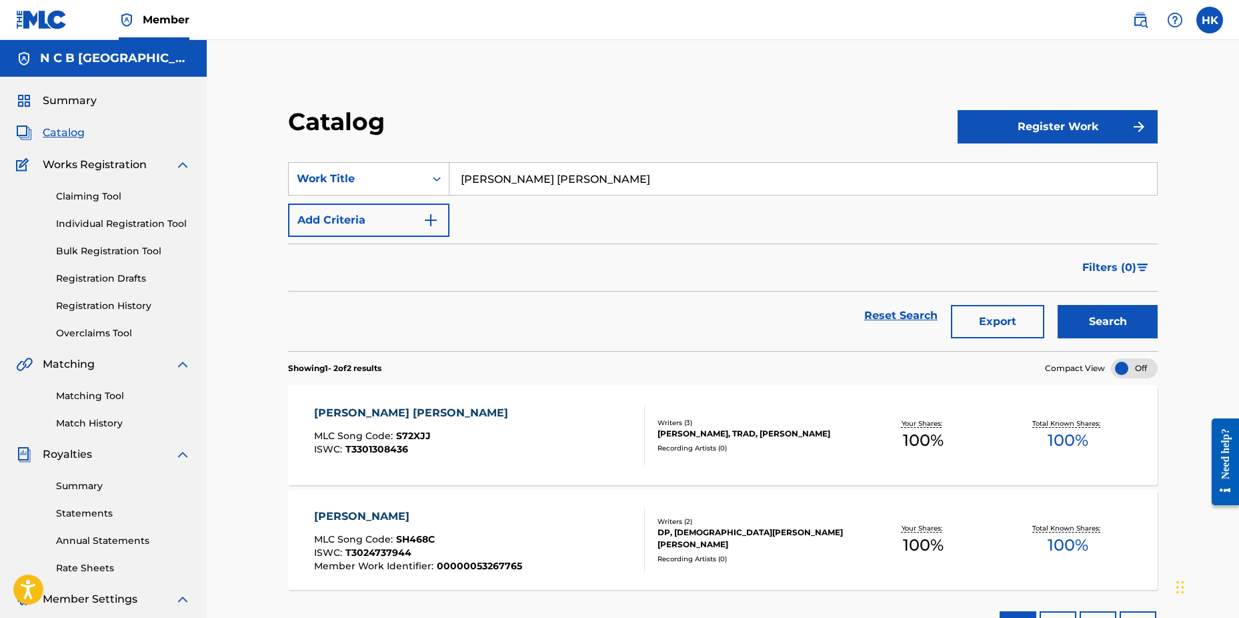
click at [447, 431] on div "MLC Song Code : S72XJJ" at bounding box center [414, 437] width 201 height 13
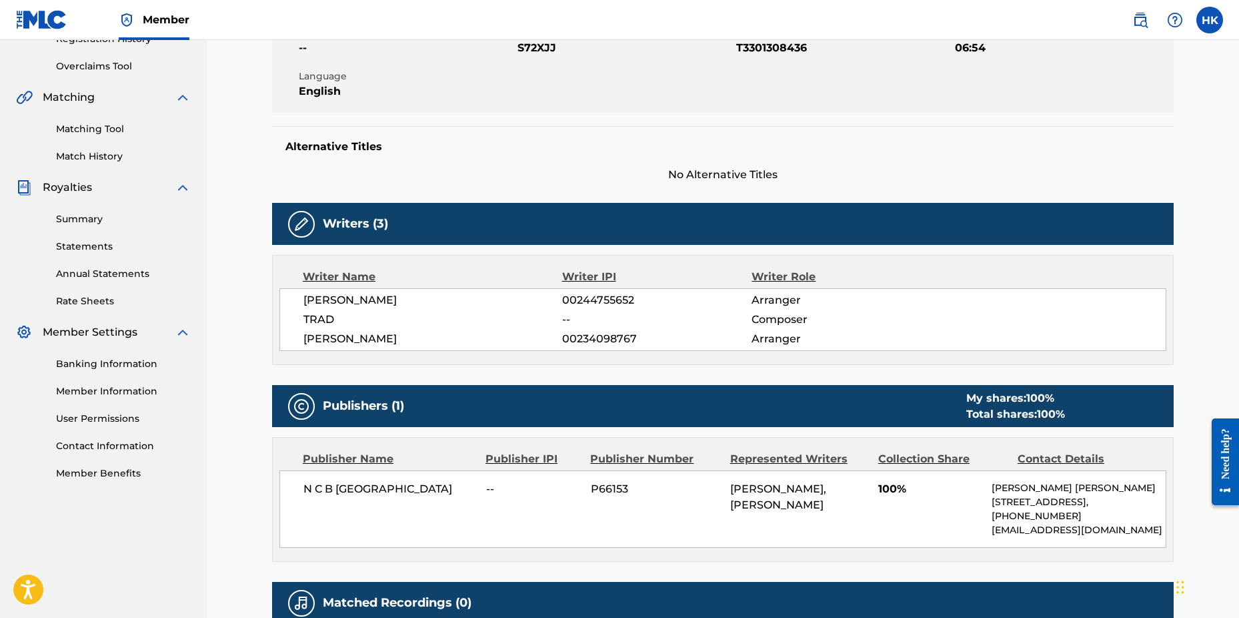
scroll to position [200, 0]
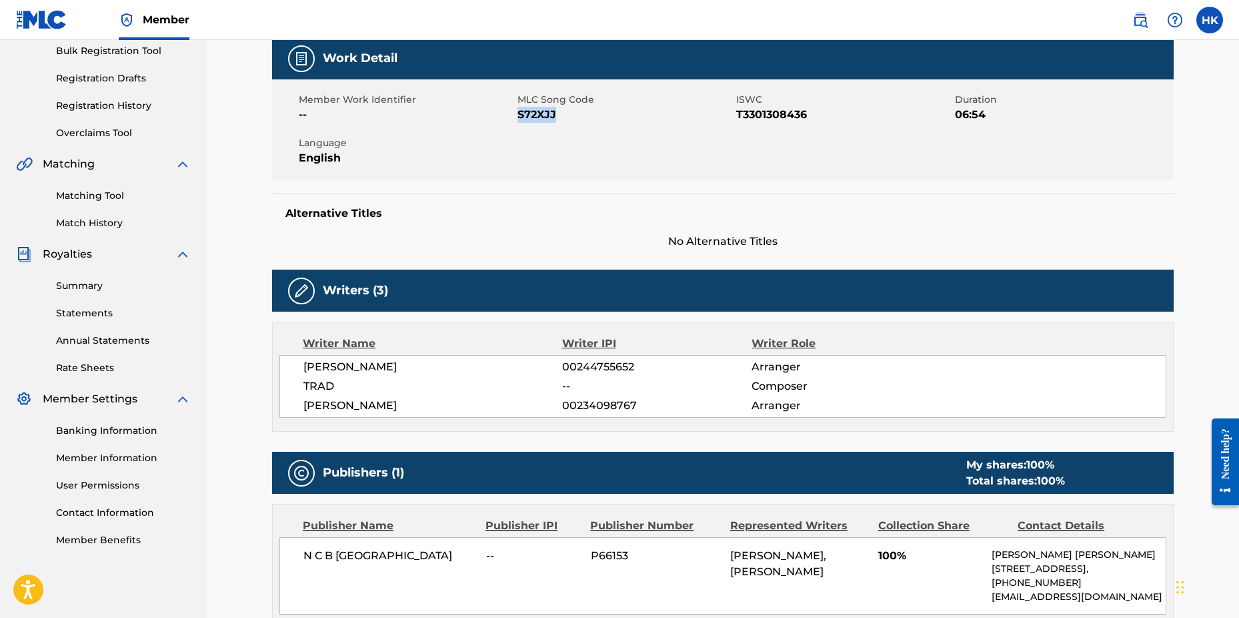
drag, startPoint x: 518, startPoint y: 115, endPoint x: 557, endPoint y: 115, distance: 38.7
click at [557, 115] on span "S72XJJ" at bounding box center [625, 115] width 215 height 16
copy span "S72XJJ"
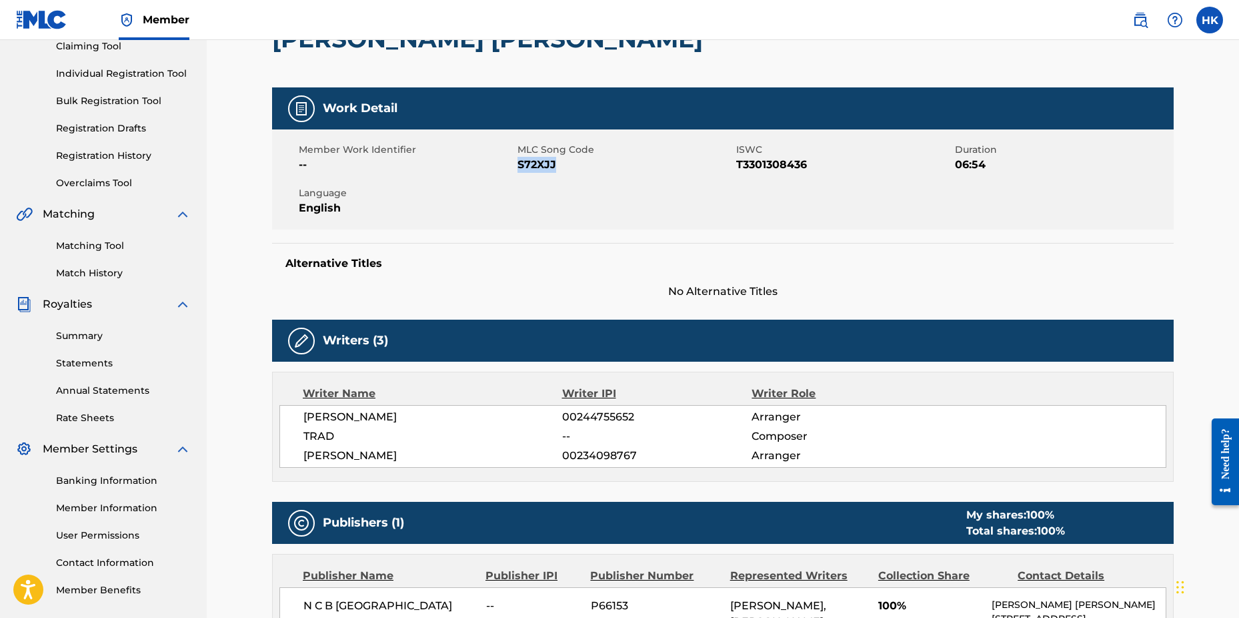
scroll to position [0, 0]
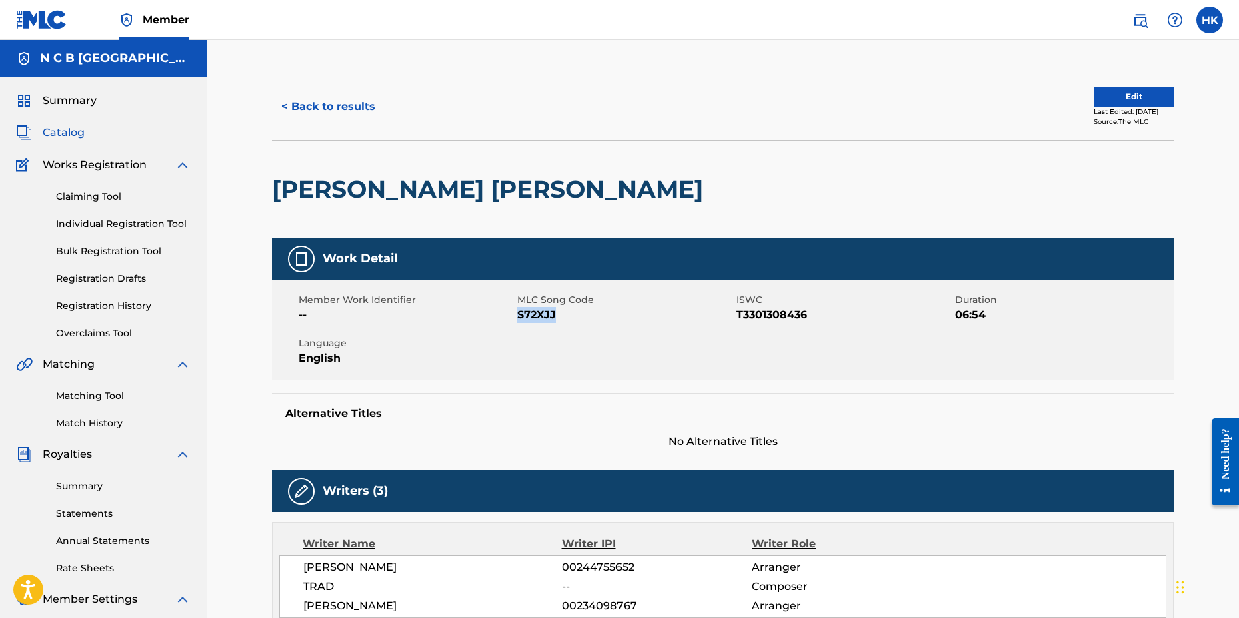
click at [281, 217] on div "[PERSON_NAME] [PERSON_NAME]" at bounding box center [490, 189] width 437 height 97
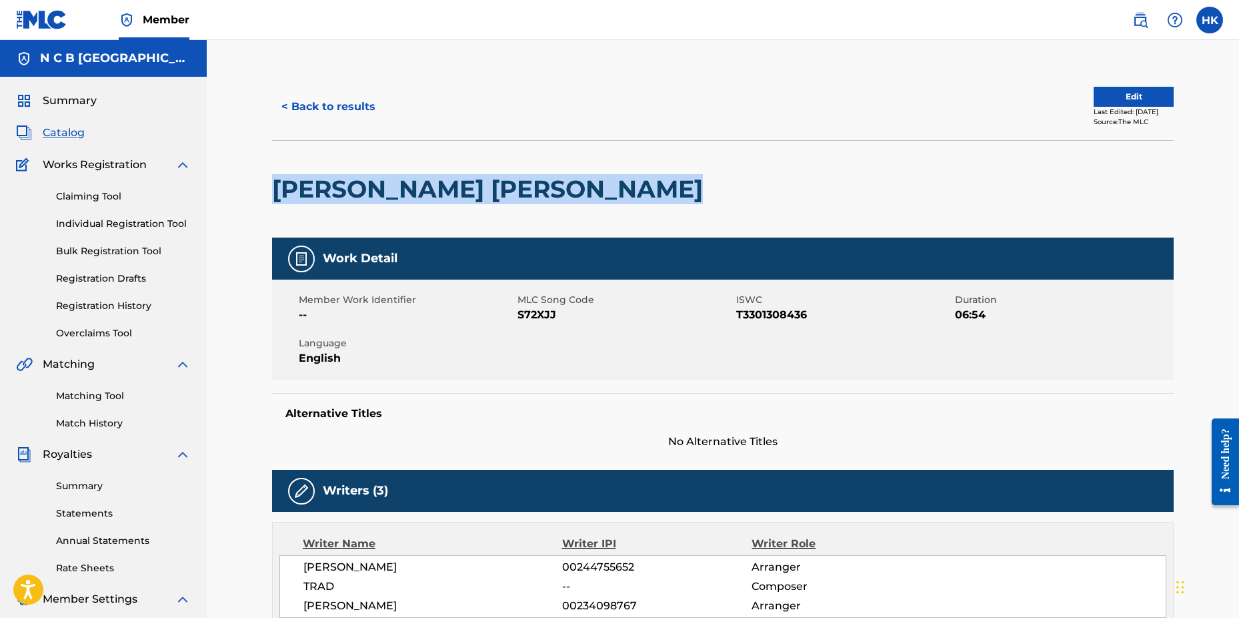
drag, startPoint x: 275, startPoint y: 187, endPoint x: 740, endPoint y: 193, distance: 464.2
click at [710, 193] on h2 "[PERSON_NAME] [PERSON_NAME]" at bounding box center [490, 189] width 437 height 30
copy h2 "[PERSON_NAME] [PERSON_NAME]"
